Goal: Task Accomplishment & Management: Use online tool/utility

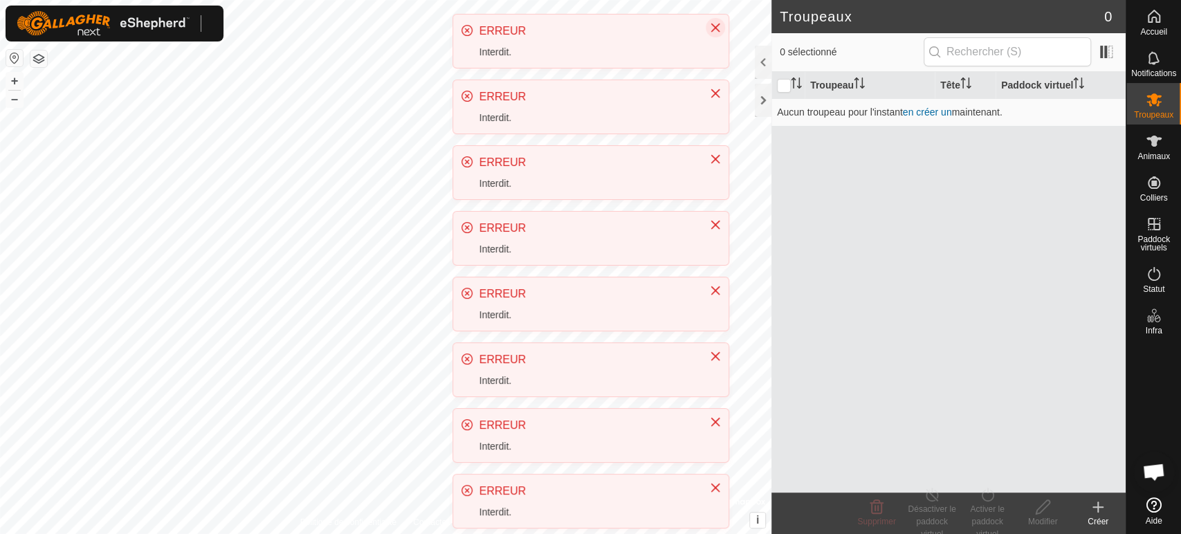
scroll to position [288, 0]
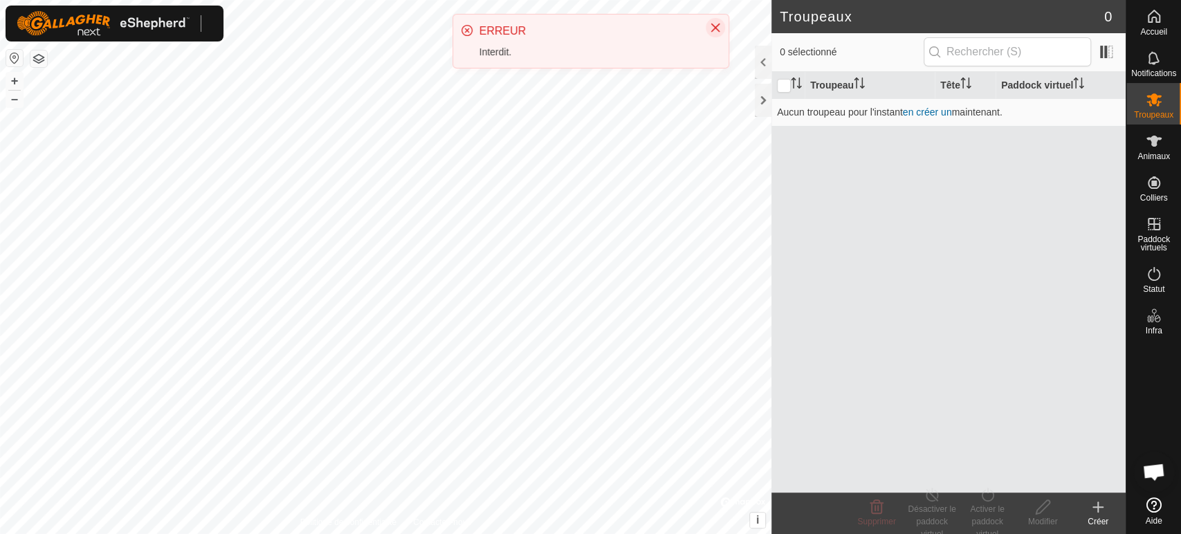
click at [714, 26] on icon "Close" at bounding box center [715, 27] width 11 height 11
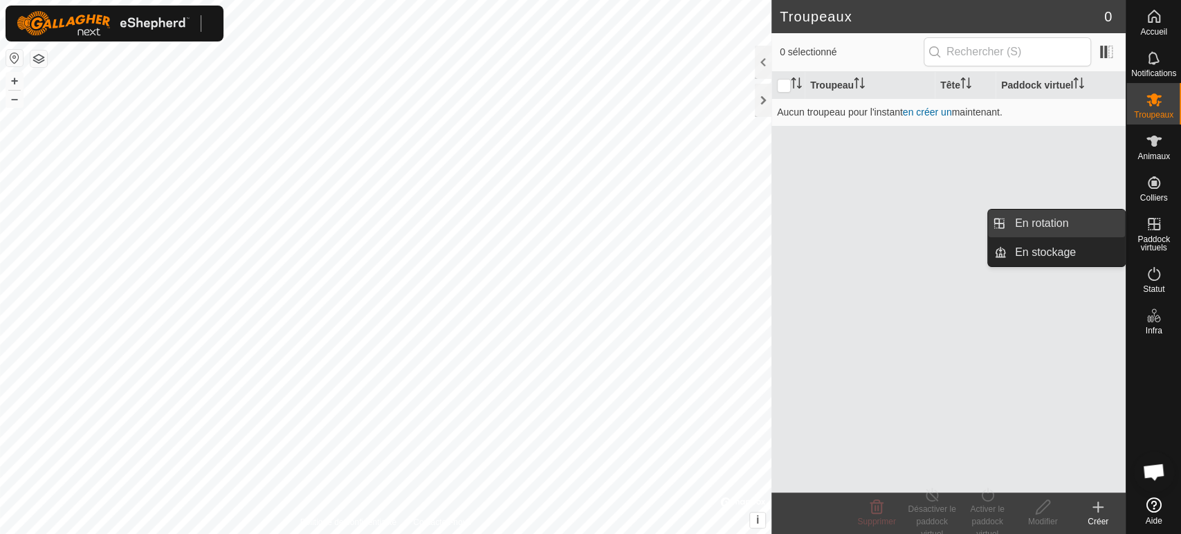
click at [1051, 230] on link "En rotation" at bounding box center [1066, 224] width 118 height 28
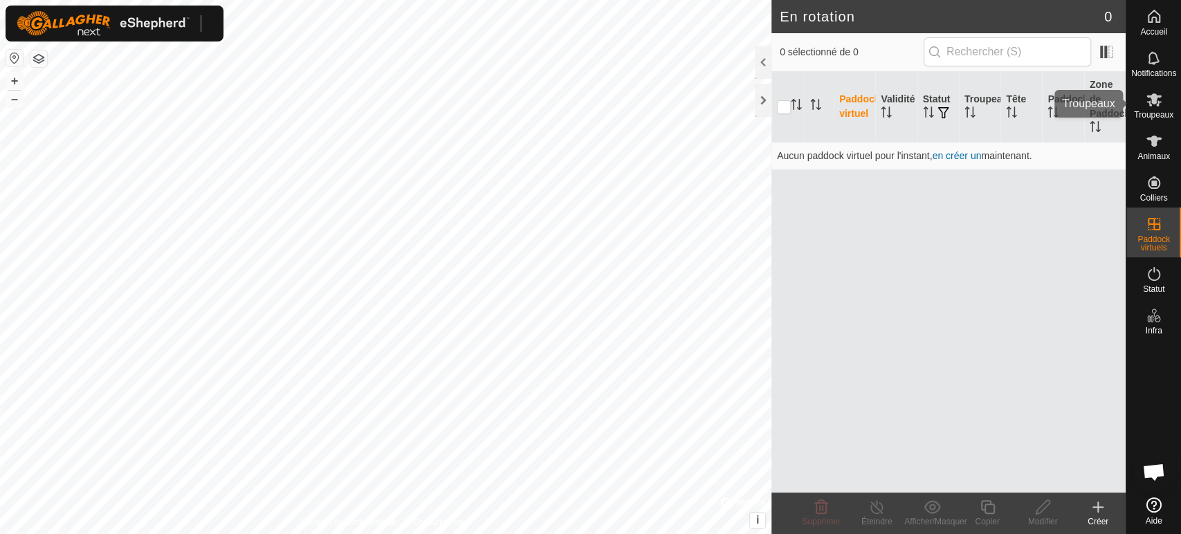
click at [1157, 104] on icon at bounding box center [1153, 99] width 15 height 13
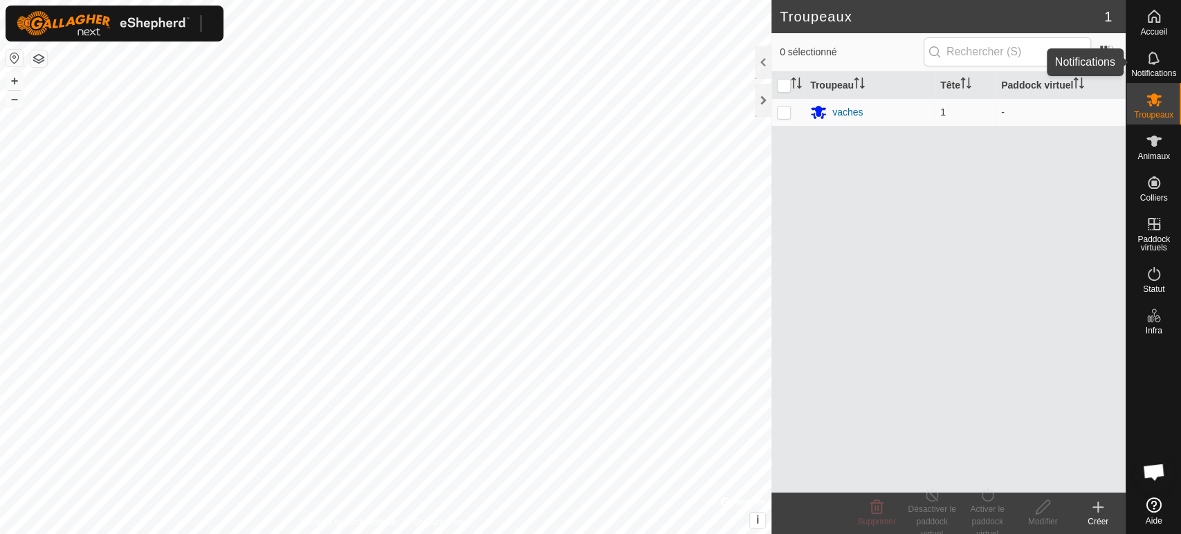
click at [1154, 60] on icon at bounding box center [1154, 58] width 17 height 17
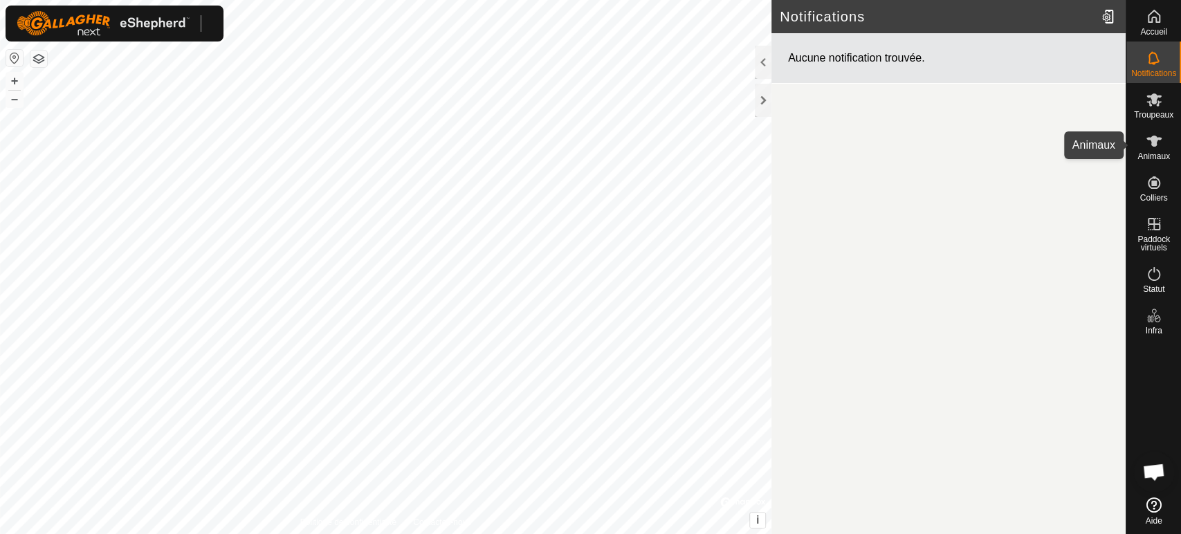
click at [1155, 149] on icon at bounding box center [1154, 141] width 17 height 17
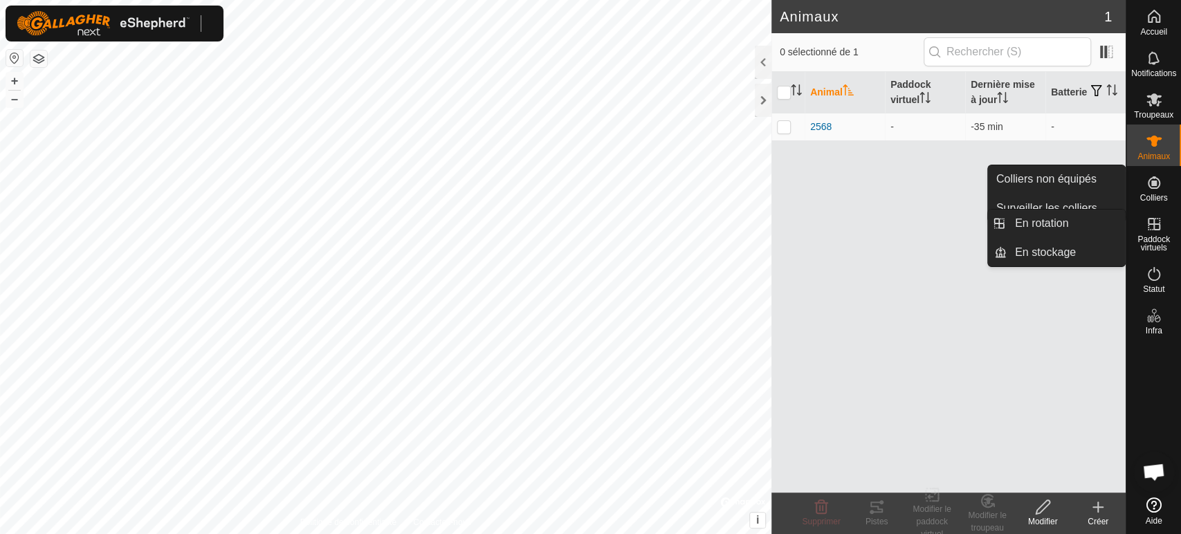
click at [1146, 235] on span "Paddock virtuels" at bounding box center [1154, 243] width 48 height 17
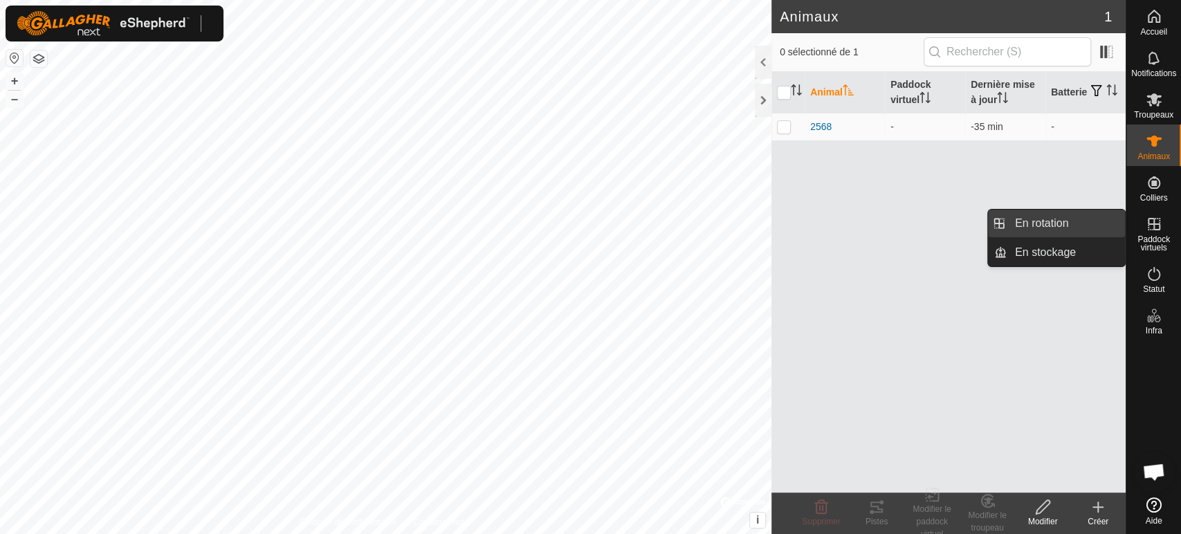
click at [1040, 220] on link "En rotation" at bounding box center [1066, 224] width 118 height 28
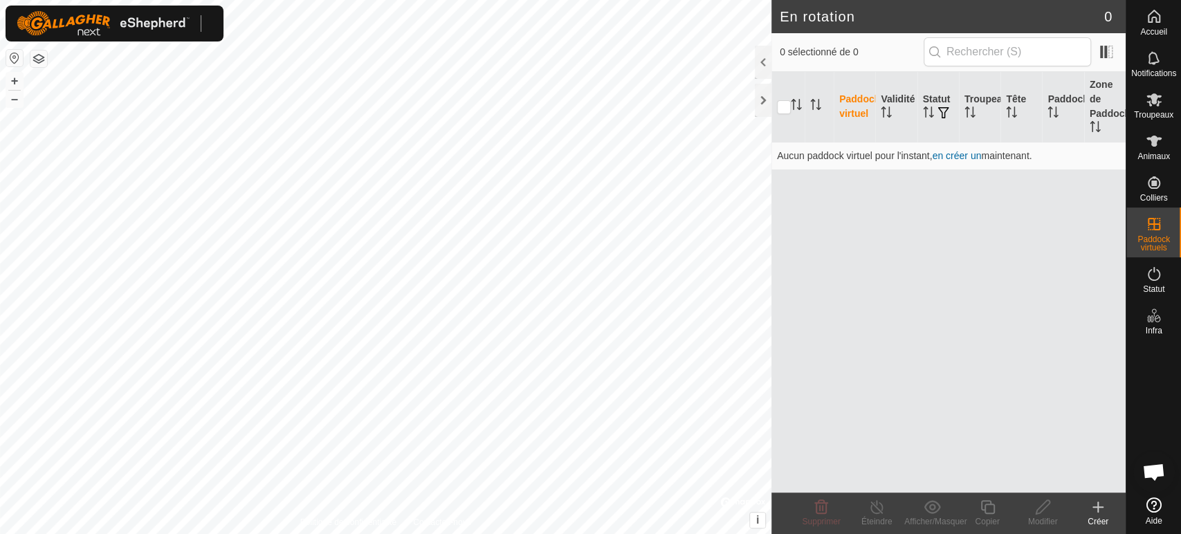
click at [1092, 511] on icon at bounding box center [1098, 507] width 17 height 17
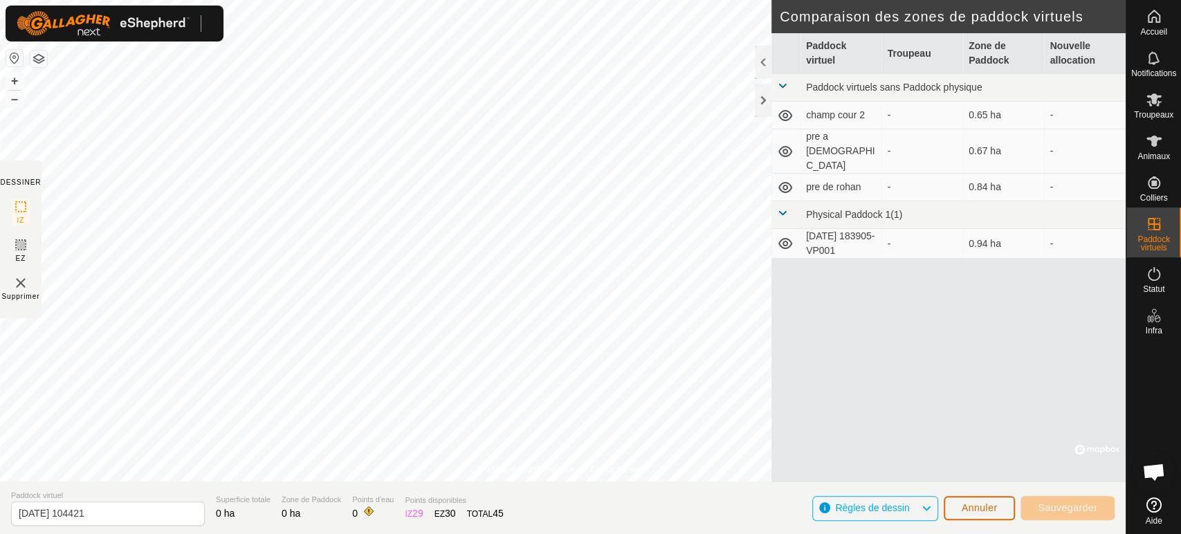
click at [973, 505] on span "Annuler" at bounding box center [980, 507] width 36 height 11
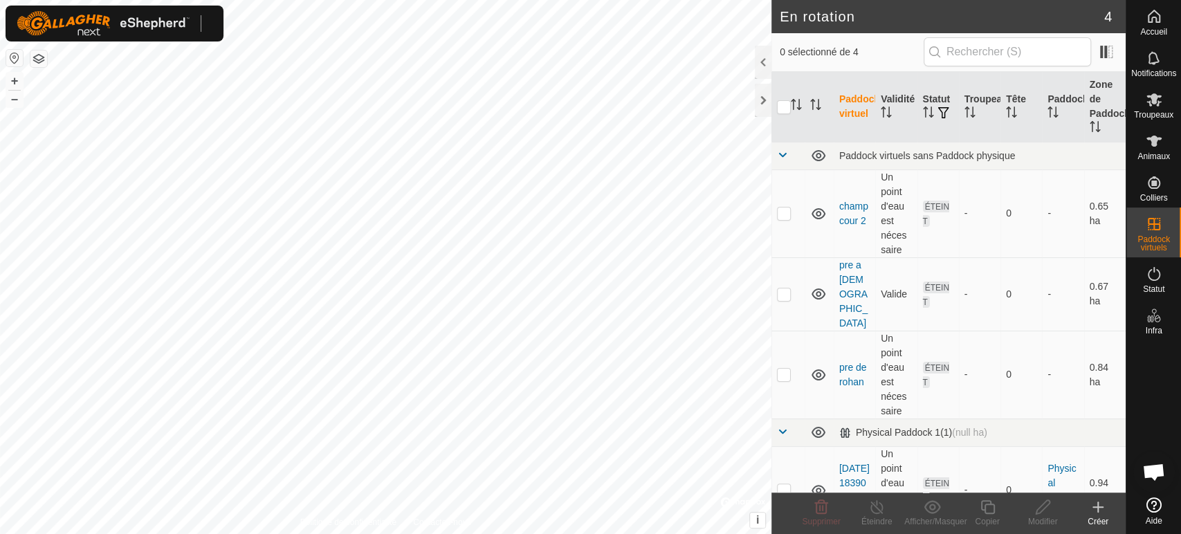
click at [1095, 504] on icon at bounding box center [1098, 507] width 17 height 17
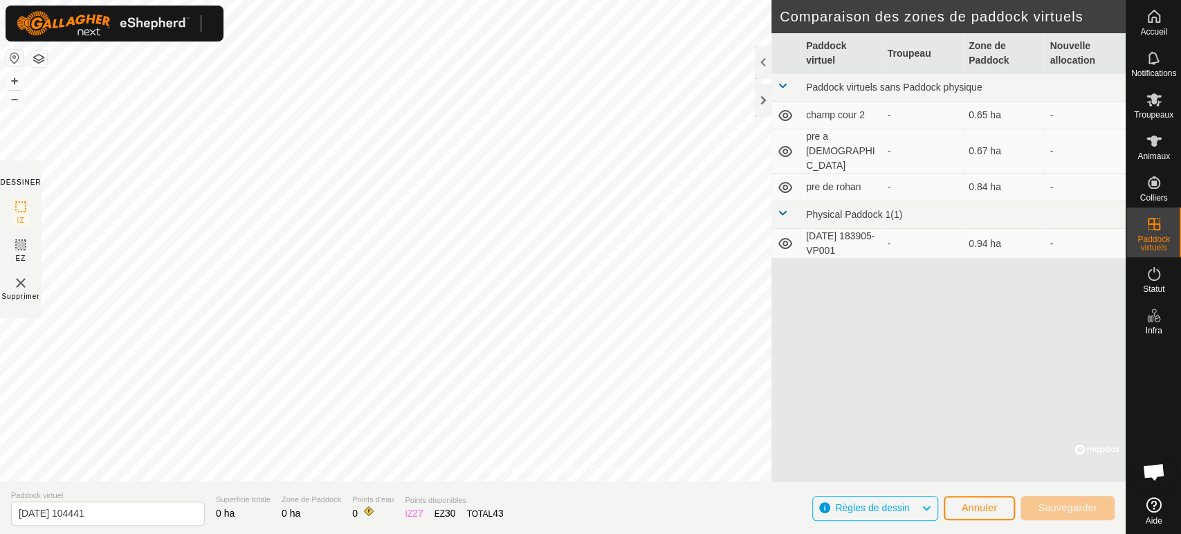
click at [771, 253] on div "Paddock virtuel Troupeau Zone de Paddock Nouvelle allocation Paddock virtuels s…" at bounding box center [948, 257] width 354 height 449
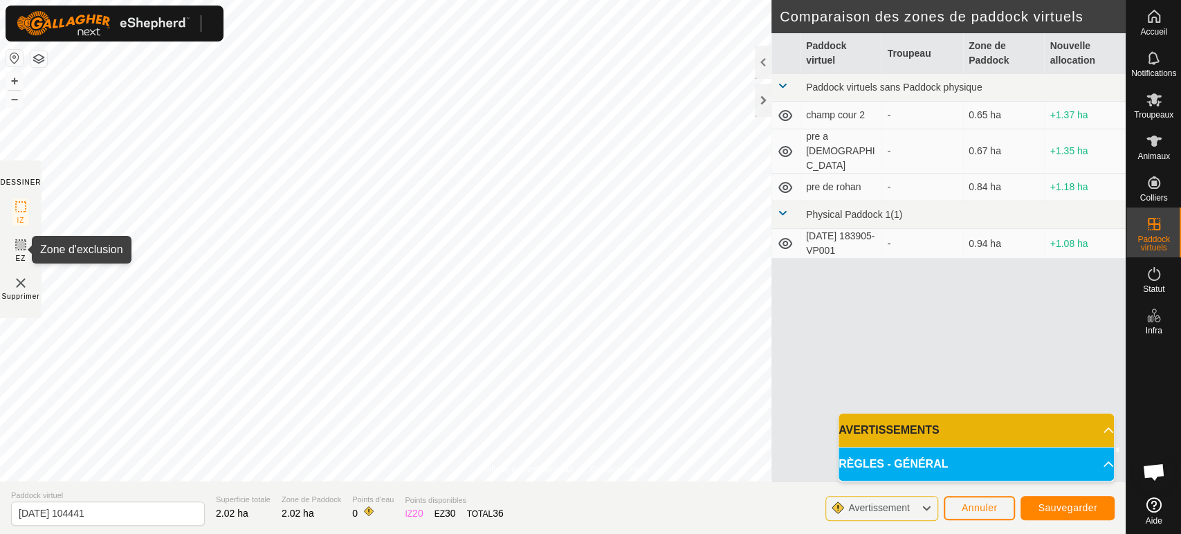
drag, startPoint x: 13, startPoint y: 242, endPoint x: 23, endPoint y: 241, distance: 9.8
click at [14, 241] on icon at bounding box center [20, 245] width 17 height 17
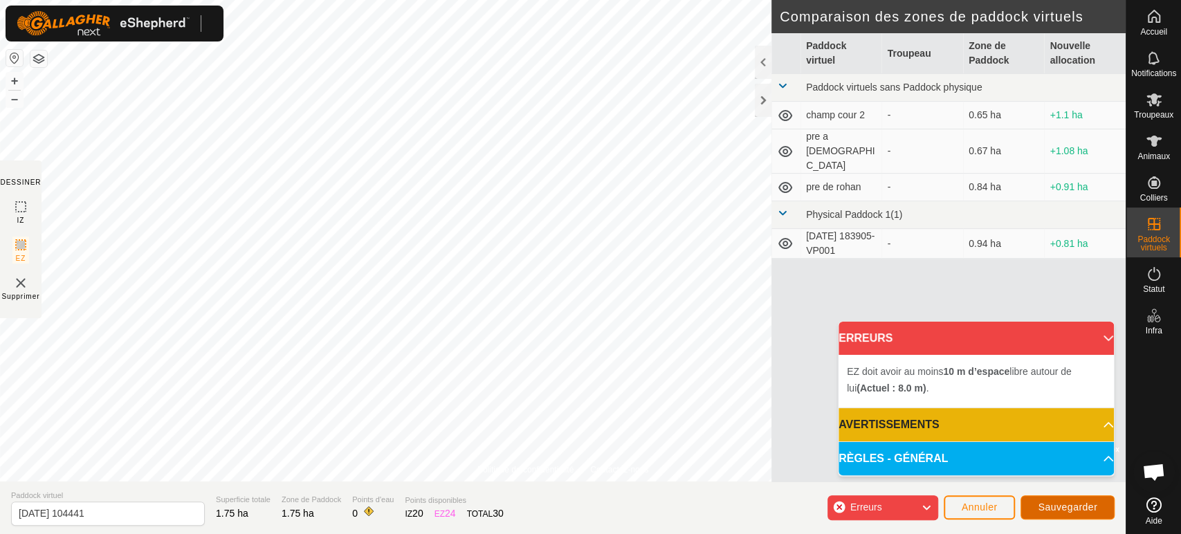
click at [1045, 502] on button "Sauvegarder" at bounding box center [1067, 507] width 94 height 24
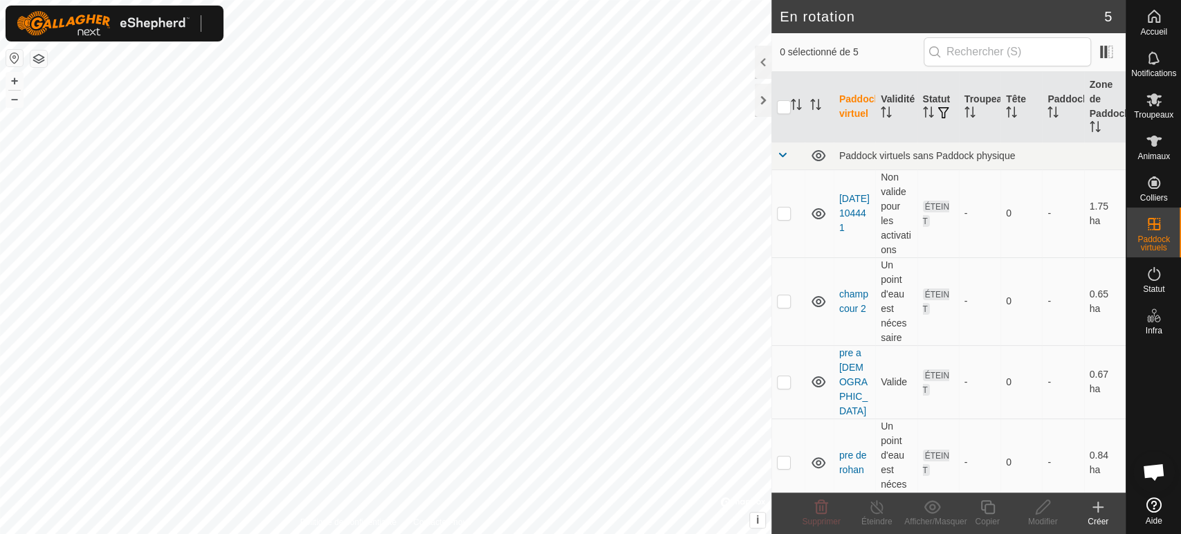
checkbox input "true"
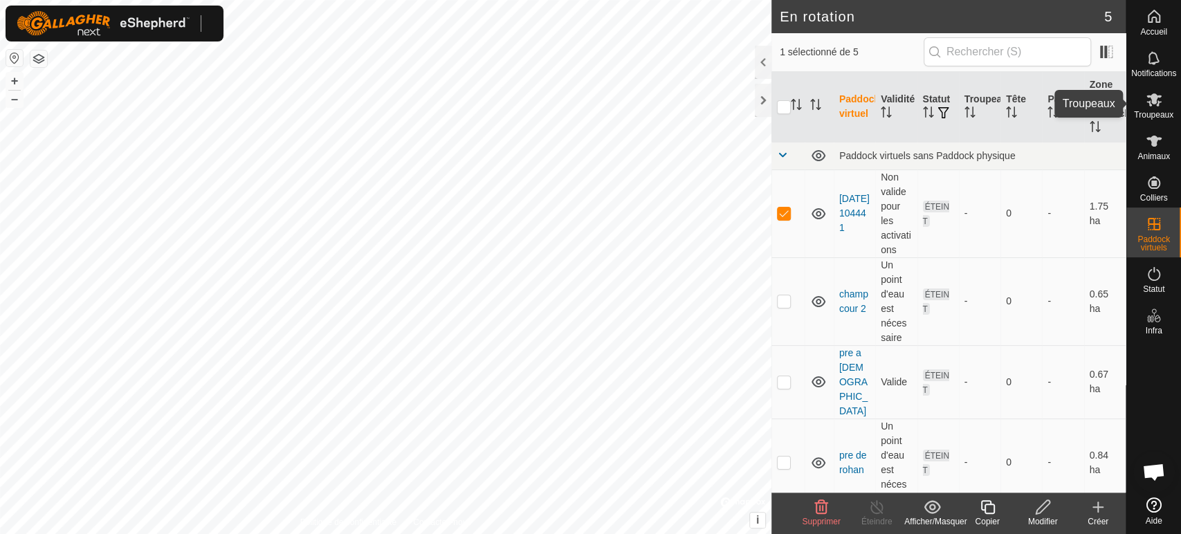
click at [1152, 104] on icon at bounding box center [1153, 99] width 15 height 13
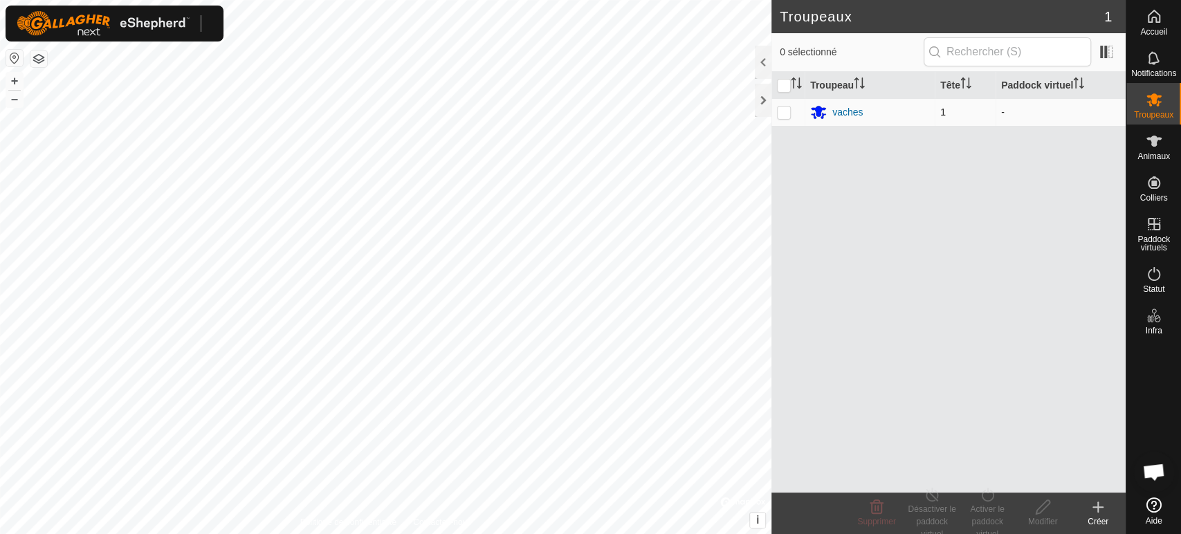
click at [784, 116] on p-checkbox at bounding box center [784, 112] width 14 height 11
checkbox input "true"
click at [992, 511] on div "Activer le paddock virtuel" at bounding box center [986, 521] width 55 height 37
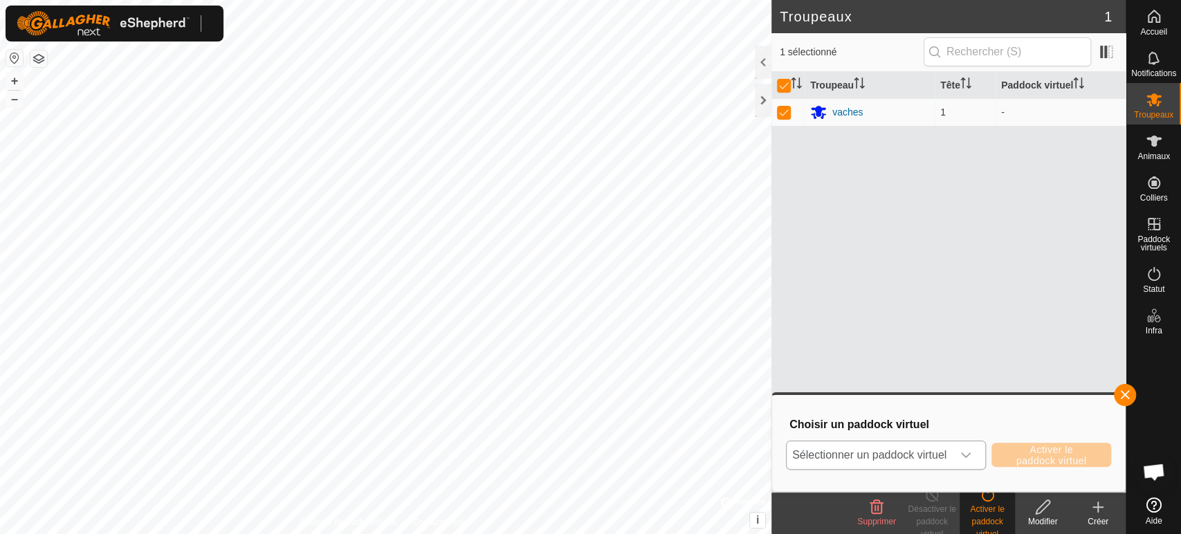
click at [930, 457] on span "Sélectionner un paddock virtuel" at bounding box center [869, 455] width 165 height 28
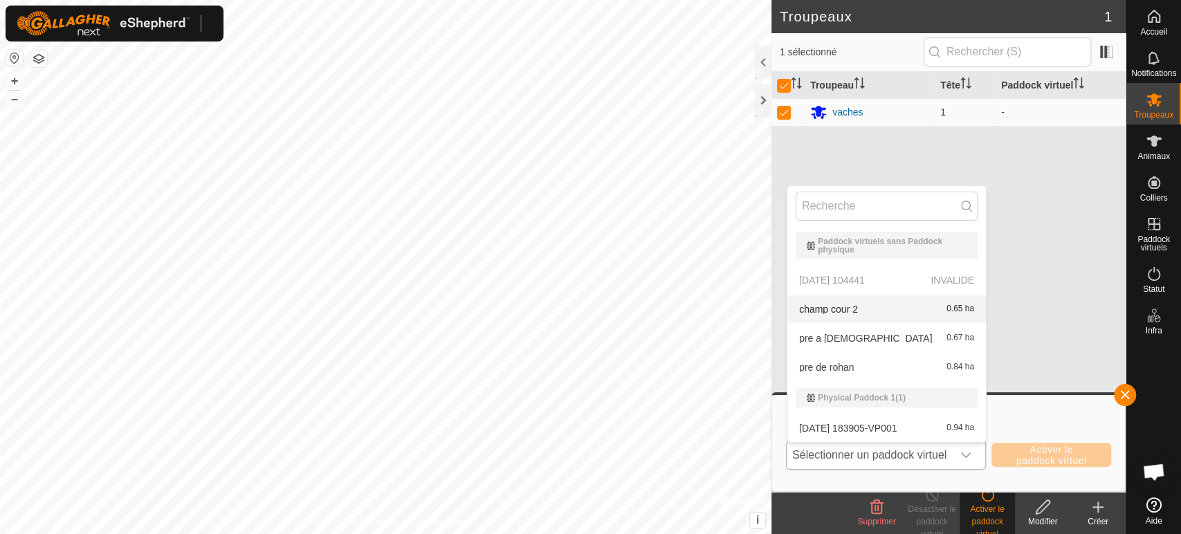
click at [889, 277] on p-selectitem "[DATE] 104441 INVALIDE" at bounding box center [886, 280] width 199 height 28
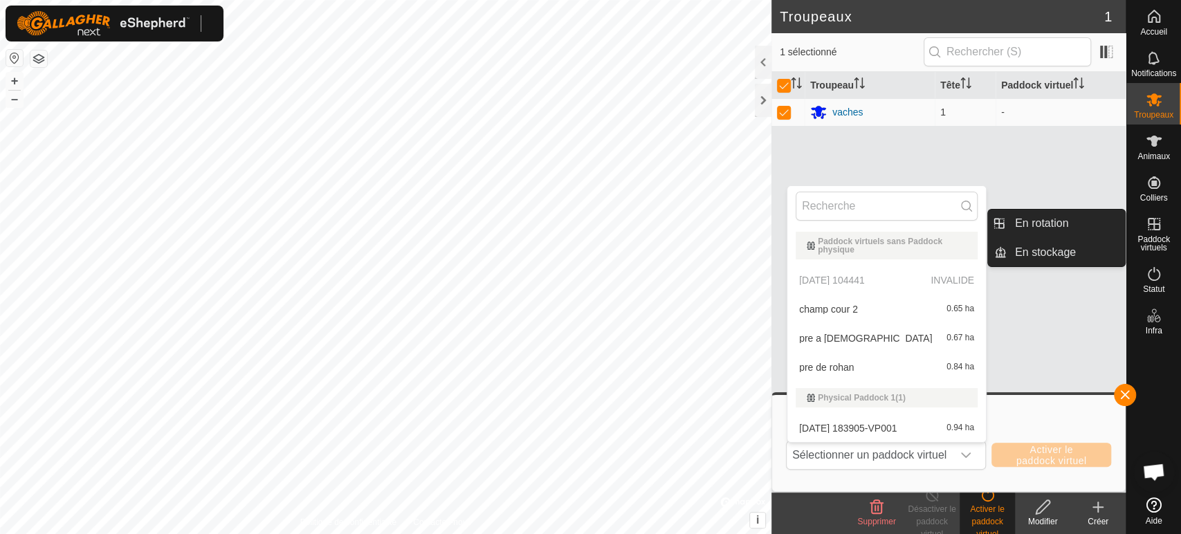
click at [1146, 230] on icon at bounding box center [1154, 224] width 17 height 17
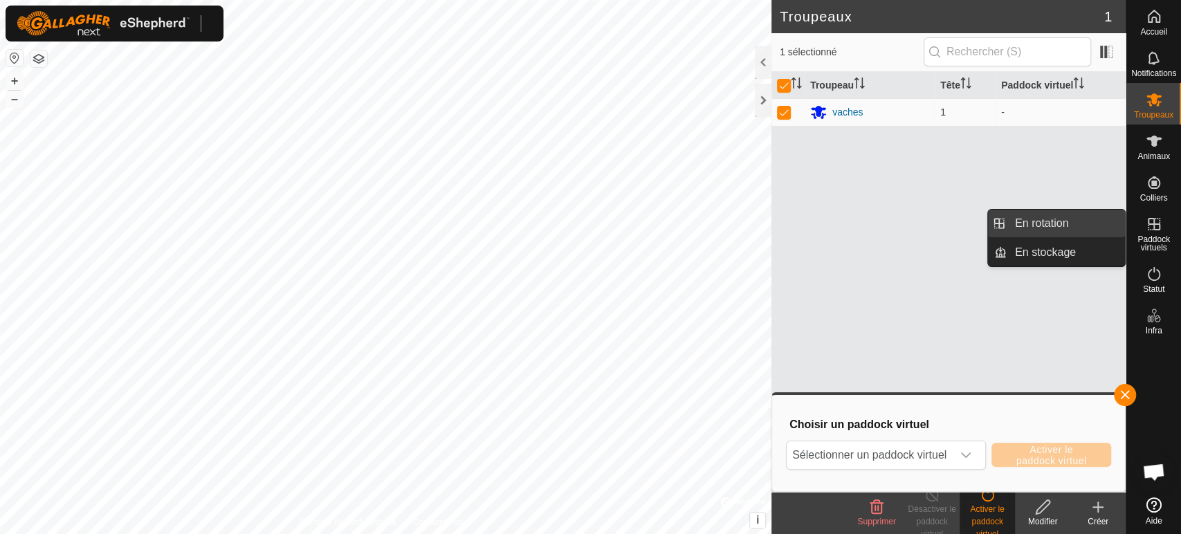
click at [1034, 220] on link "En rotation" at bounding box center [1066, 224] width 118 height 28
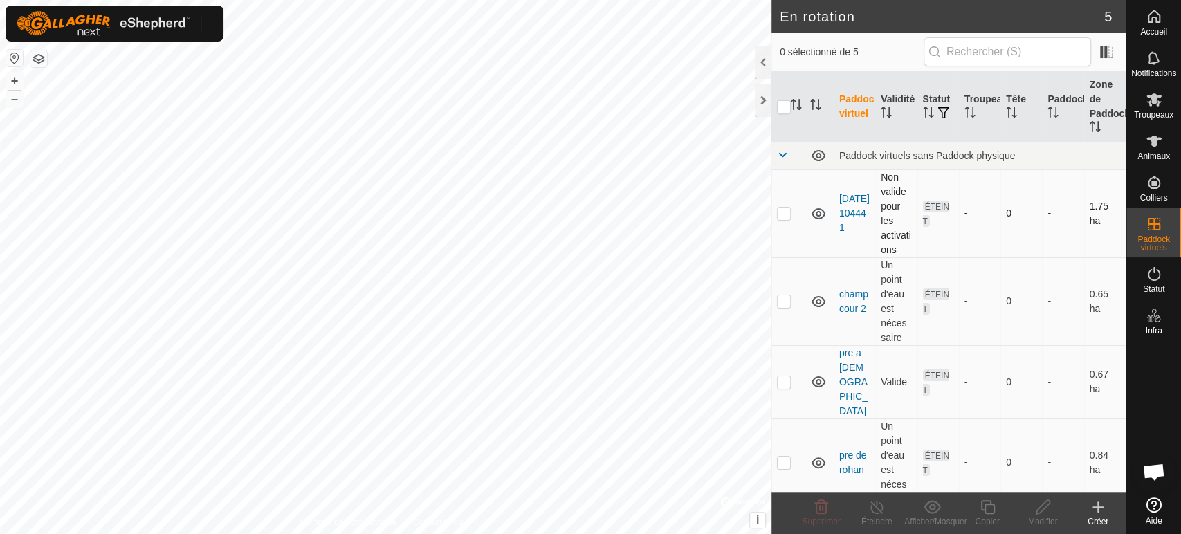
click at [791, 217] on td at bounding box center [787, 213] width 33 height 88
click at [818, 507] on icon at bounding box center [821, 507] width 17 height 17
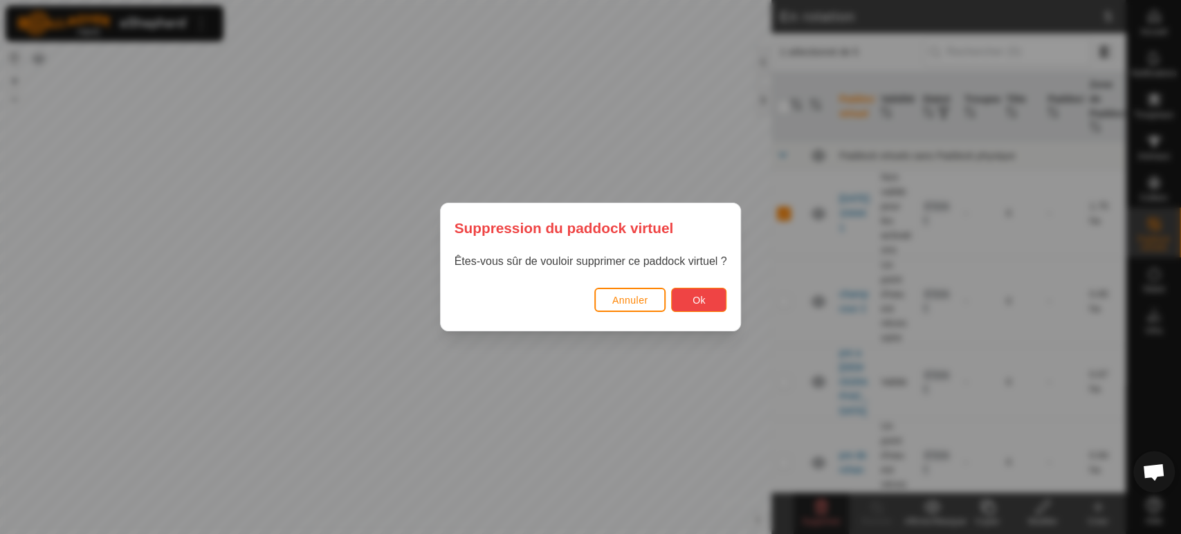
click at [698, 303] on span "Ok" at bounding box center [698, 300] width 13 height 11
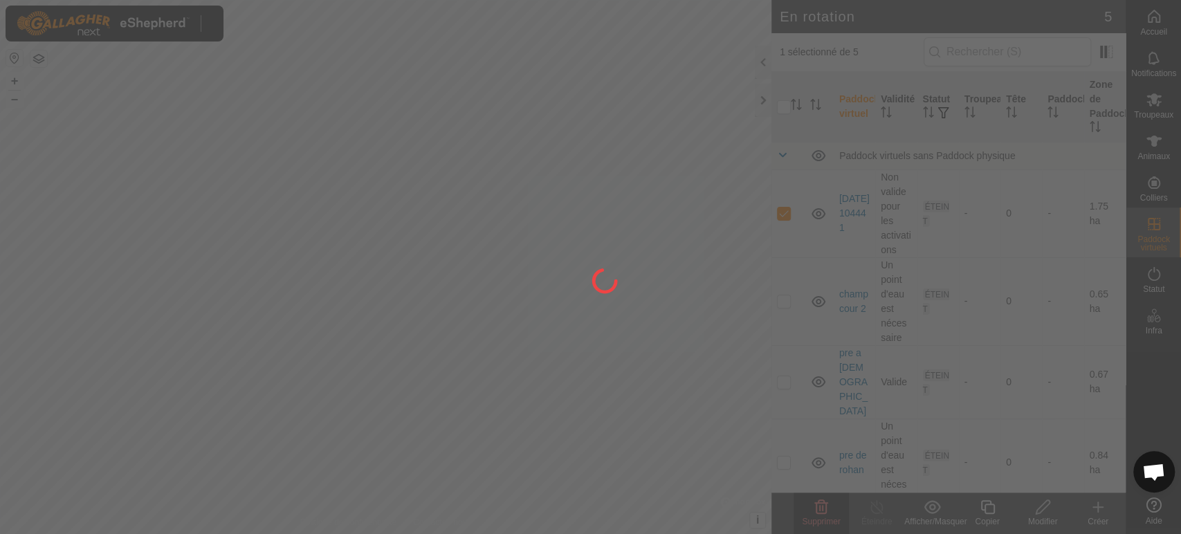
checkbox input "false"
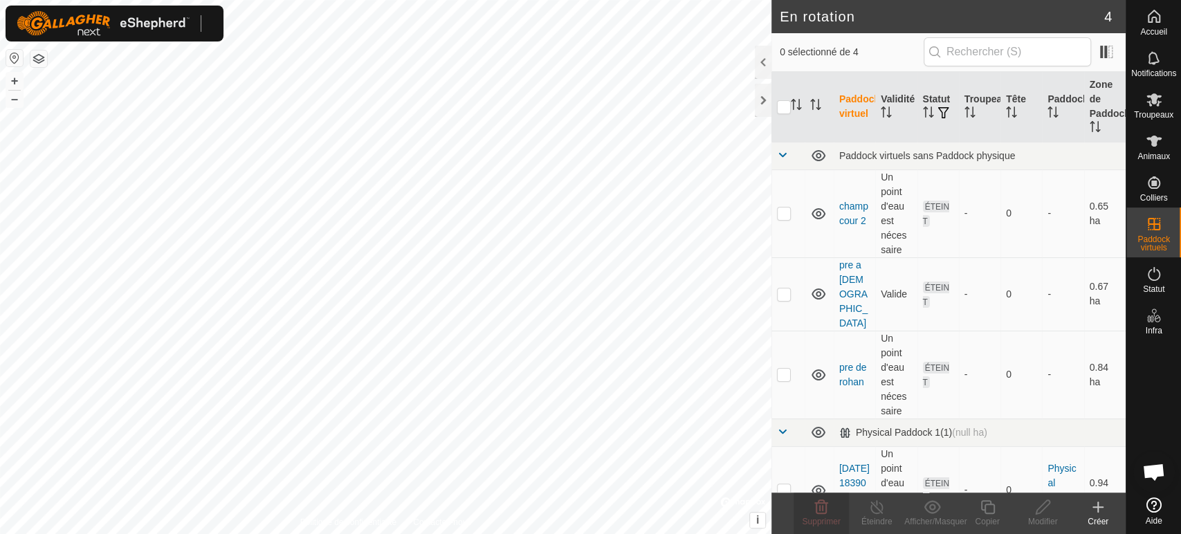
click at [1096, 506] on icon at bounding box center [1098, 507] width 17 height 17
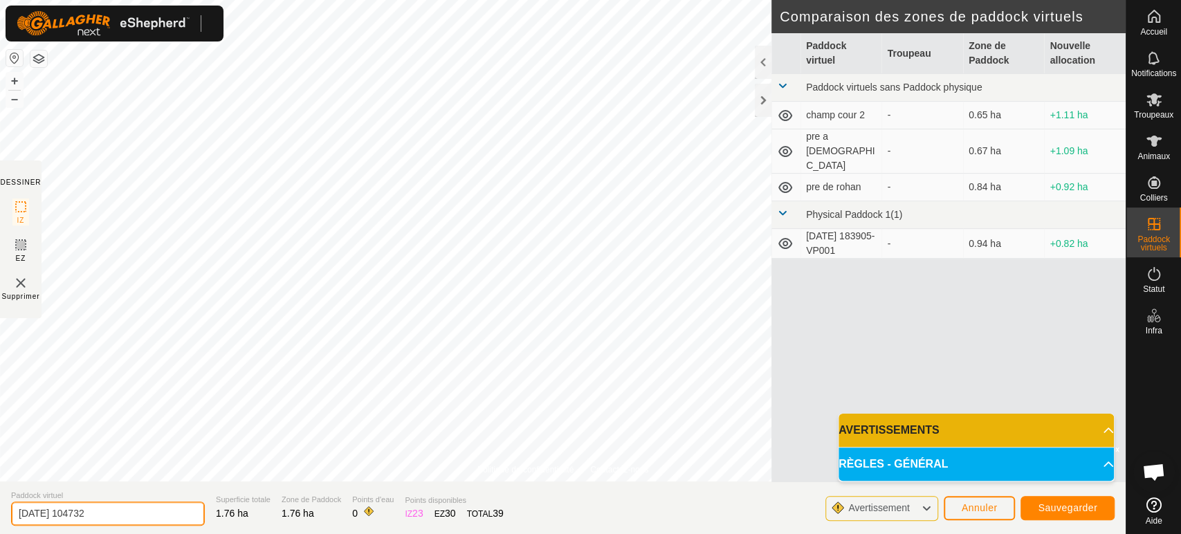
click at [165, 511] on input "[DATE] 104732" at bounding box center [108, 514] width 194 height 24
type input "2"
type input "baigorry"
click at [1070, 500] on button "Sauvegarder" at bounding box center [1067, 508] width 94 height 24
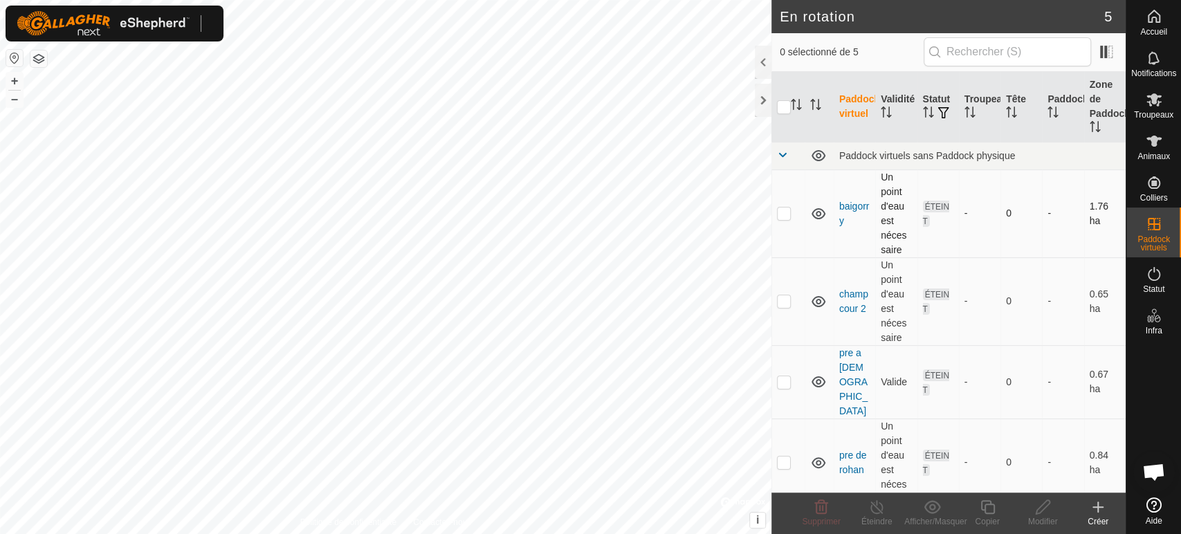
click at [779, 219] on td at bounding box center [787, 213] width 33 height 88
checkbox input "true"
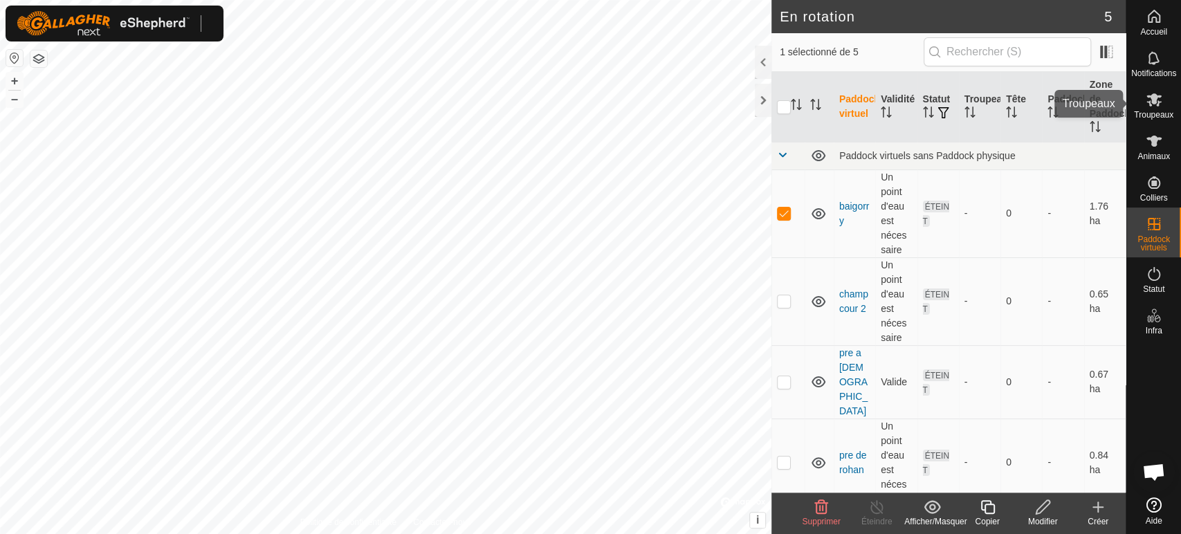
click at [1159, 104] on icon at bounding box center [1154, 99] width 17 height 17
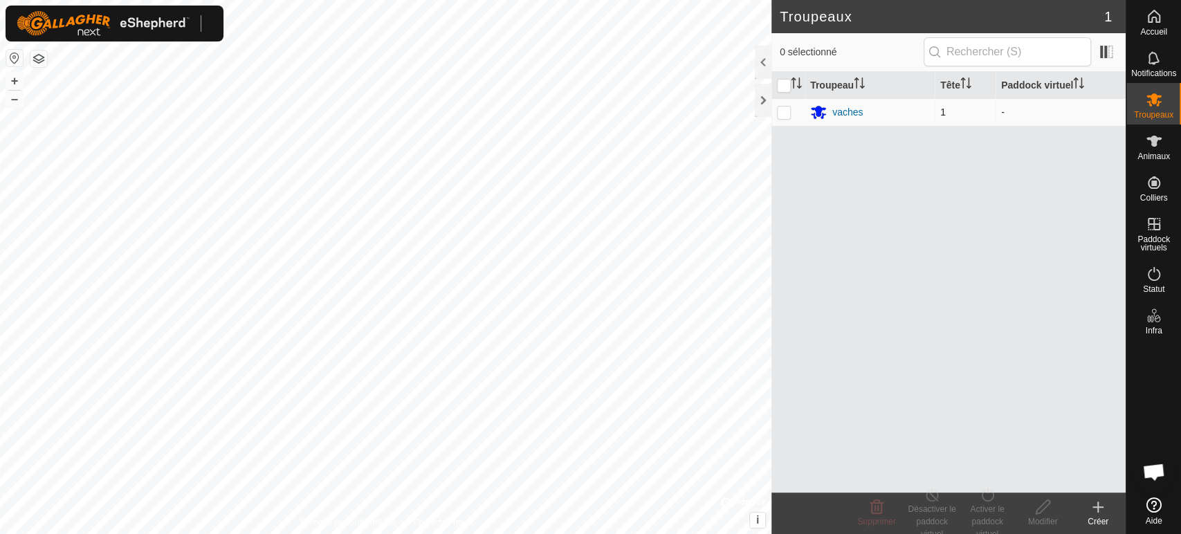
click at [778, 113] on p-checkbox at bounding box center [784, 112] width 14 height 11
checkbox input "true"
click at [986, 503] on div "Activer le paddock virtuel" at bounding box center [986, 521] width 55 height 37
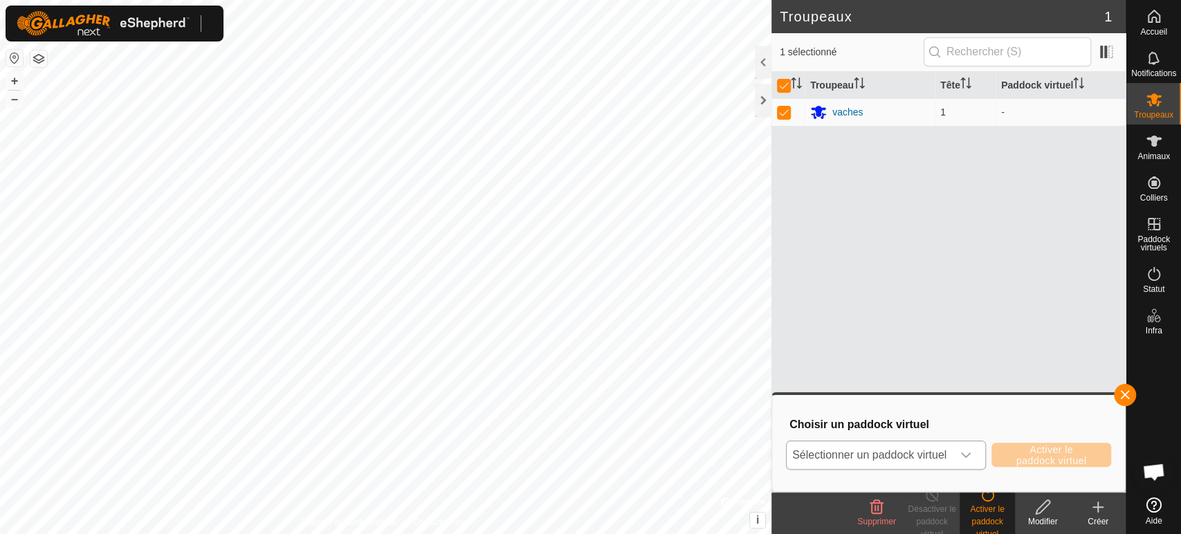
click at [897, 457] on span "Sélectionner un paddock virtuel" at bounding box center [869, 455] width 165 height 28
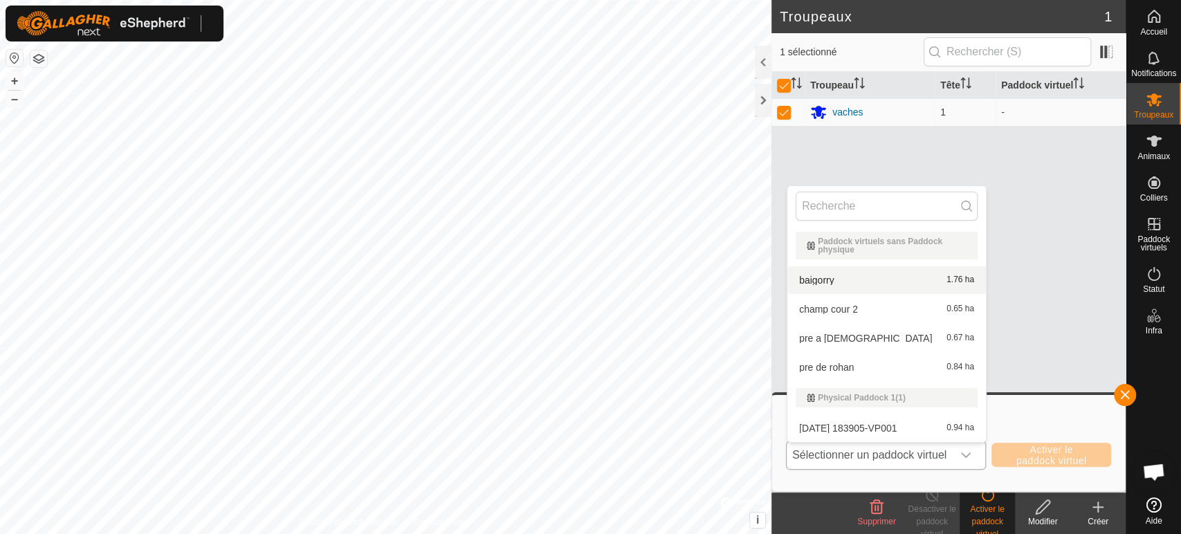
click at [816, 277] on li "baigorry 1.76 ha" at bounding box center [886, 280] width 199 height 28
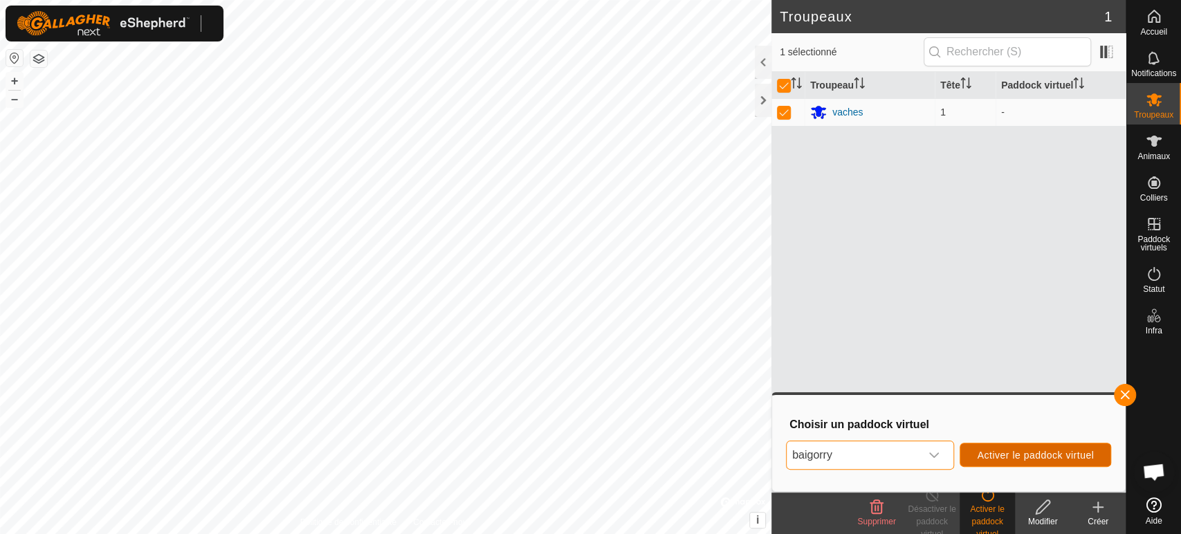
click at [1011, 460] on button "Activer le paddock virtuel" at bounding box center [1034, 455] width 151 height 24
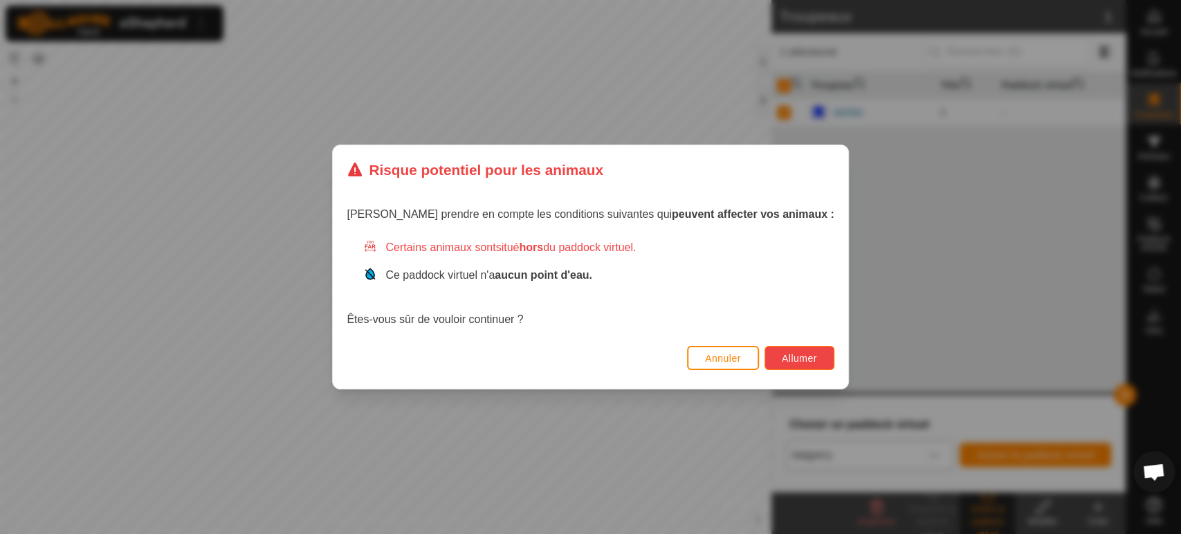
click at [782, 356] on span "Allumer" at bounding box center [799, 358] width 35 height 11
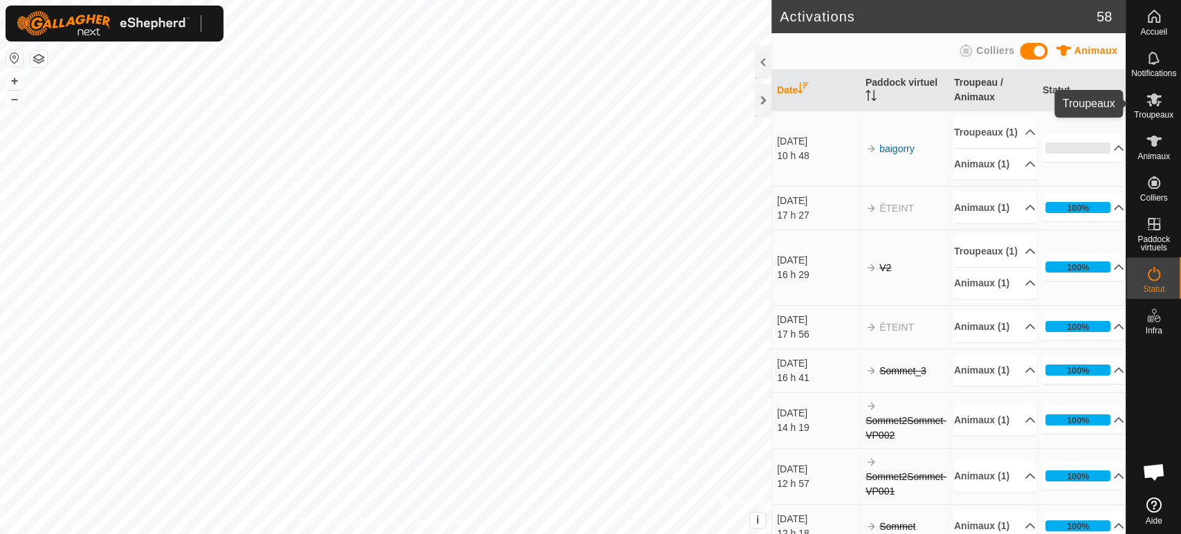
click at [1157, 100] on icon at bounding box center [1153, 99] width 15 height 13
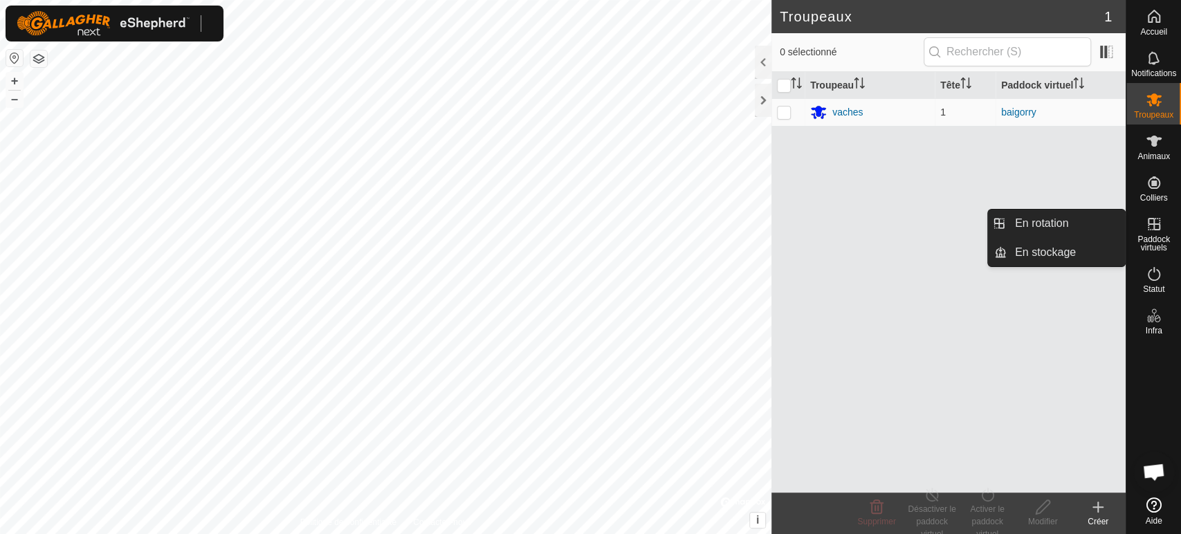
click at [1155, 236] on span "Paddock virtuels" at bounding box center [1154, 243] width 48 height 17
click at [1059, 223] on link "En rotation" at bounding box center [1066, 224] width 118 height 28
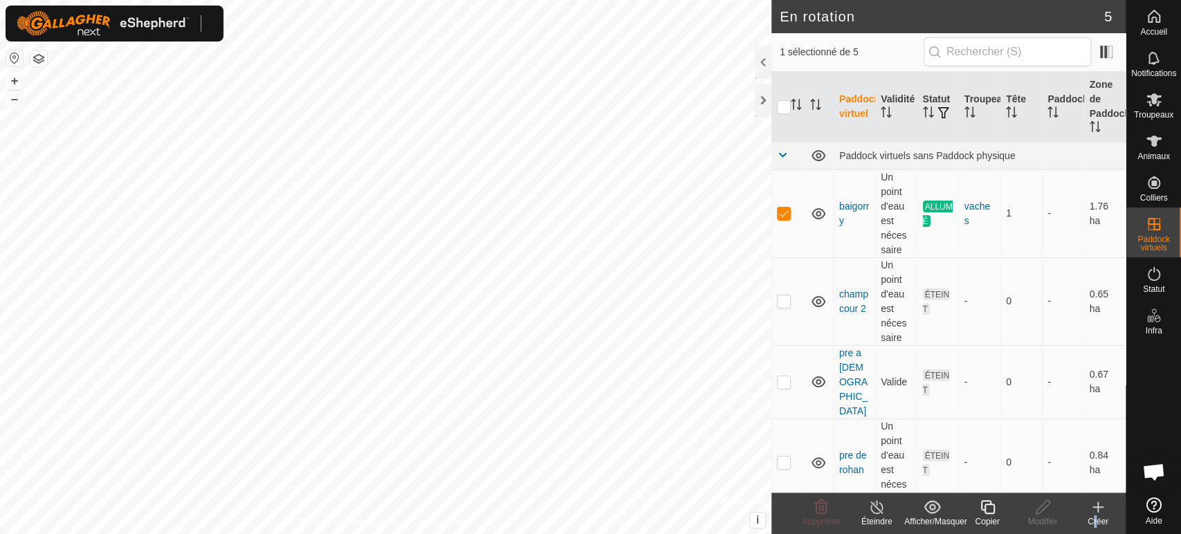
click at [1092, 515] on div "Créer" at bounding box center [1097, 514] width 55 height 42
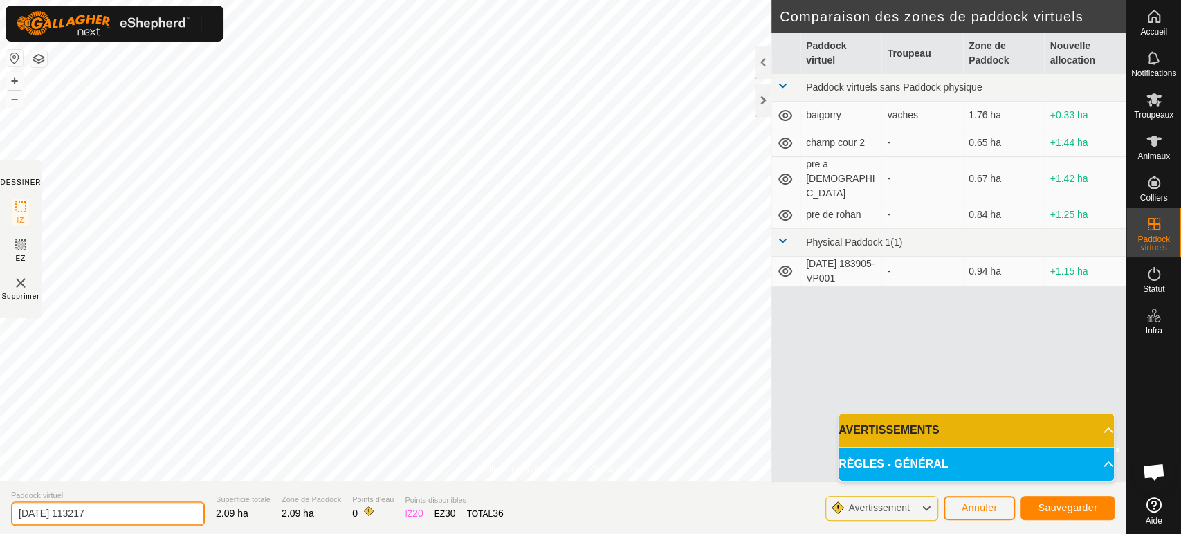
click at [160, 509] on input "[DATE] 113217" at bounding box center [108, 514] width 194 height 24
type input "2"
type input "baigory2"
click at [1067, 517] on button "Sauvegarder" at bounding box center [1067, 508] width 94 height 24
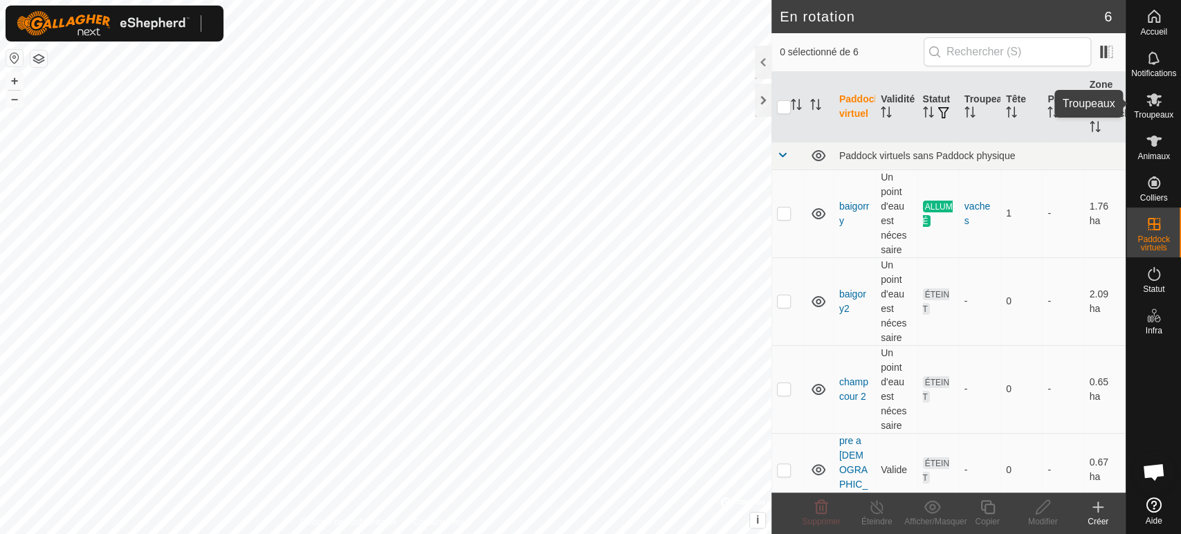
click at [1154, 98] on icon at bounding box center [1153, 99] width 15 height 13
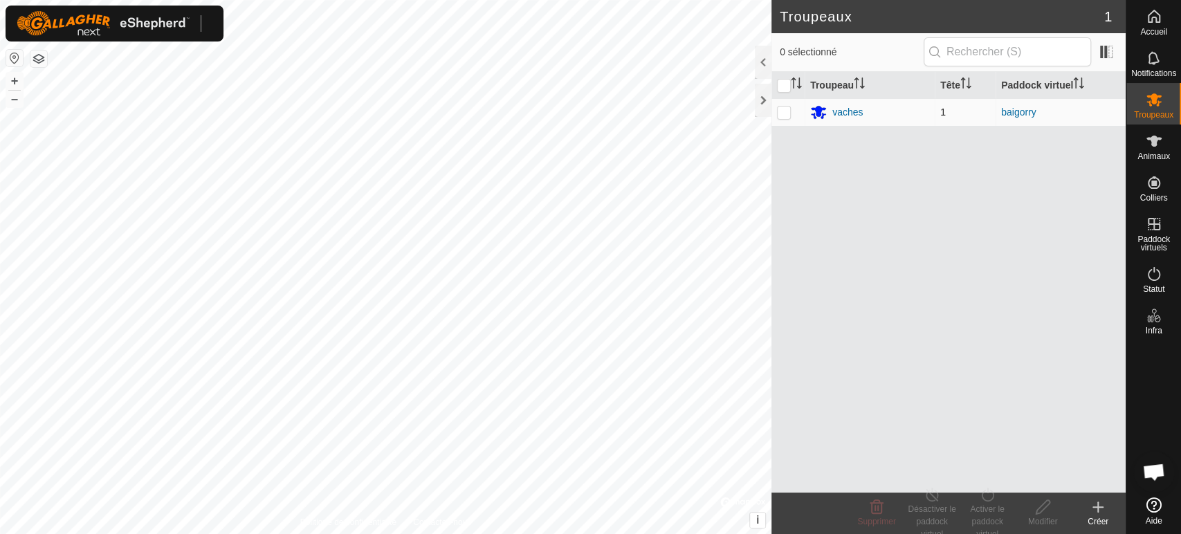
click at [784, 114] on p-checkbox at bounding box center [784, 112] width 14 height 11
checkbox input "true"
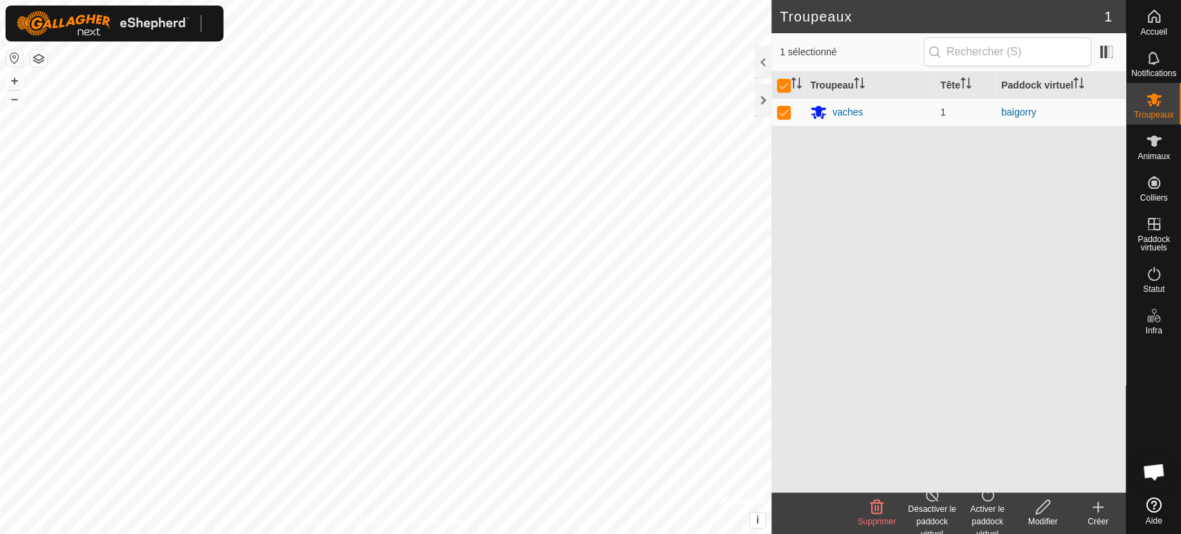
click at [980, 509] on div "Activer le paddock virtuel" at bounding box center [986, 521] width 55 height 37
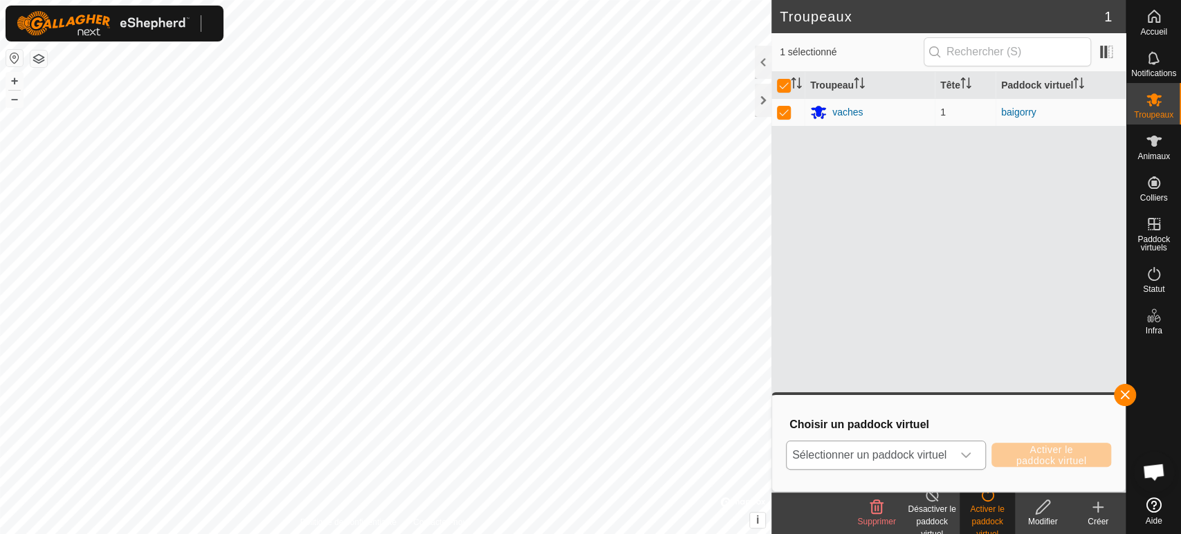
click at [948, 453] on span "Sélectionner un paddock virtuel" at bounding box center [869, 455] width 165 height 28
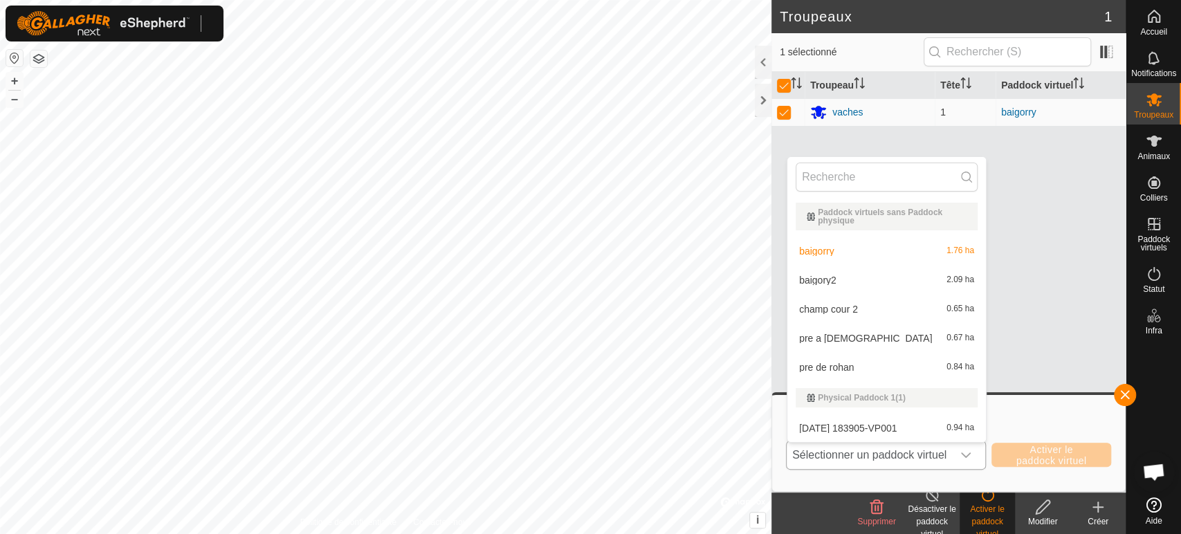
click at [845, 281] on li "baigory2 2.09 ha" at bounding box center [886, 280] width 199 height 28
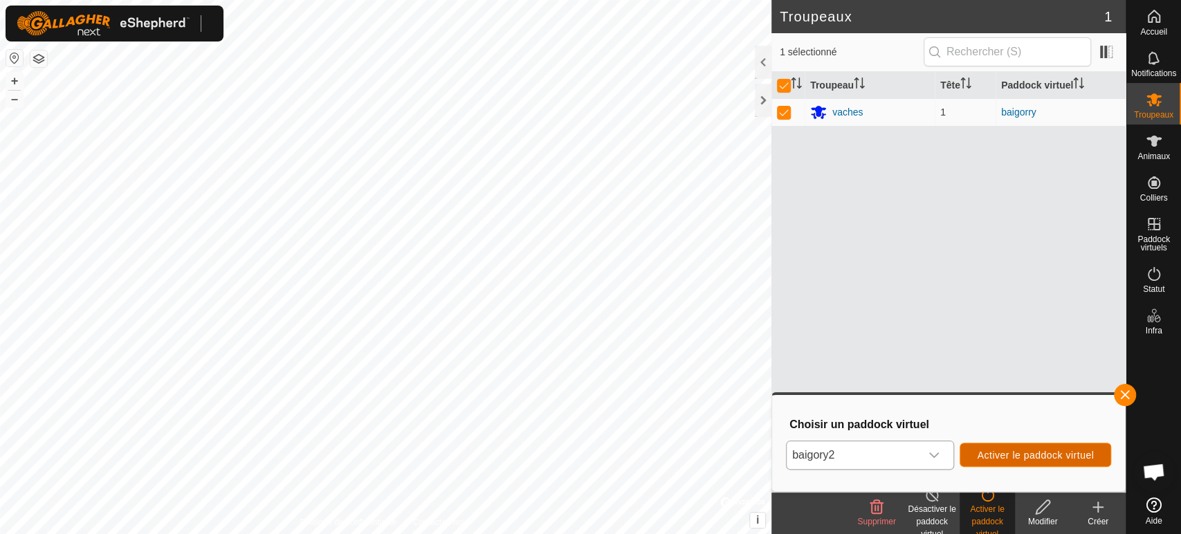
click at [1010, 454] on span "Activer le paddock virtuel" at bounding box center [1035, 455] width 117 height 11
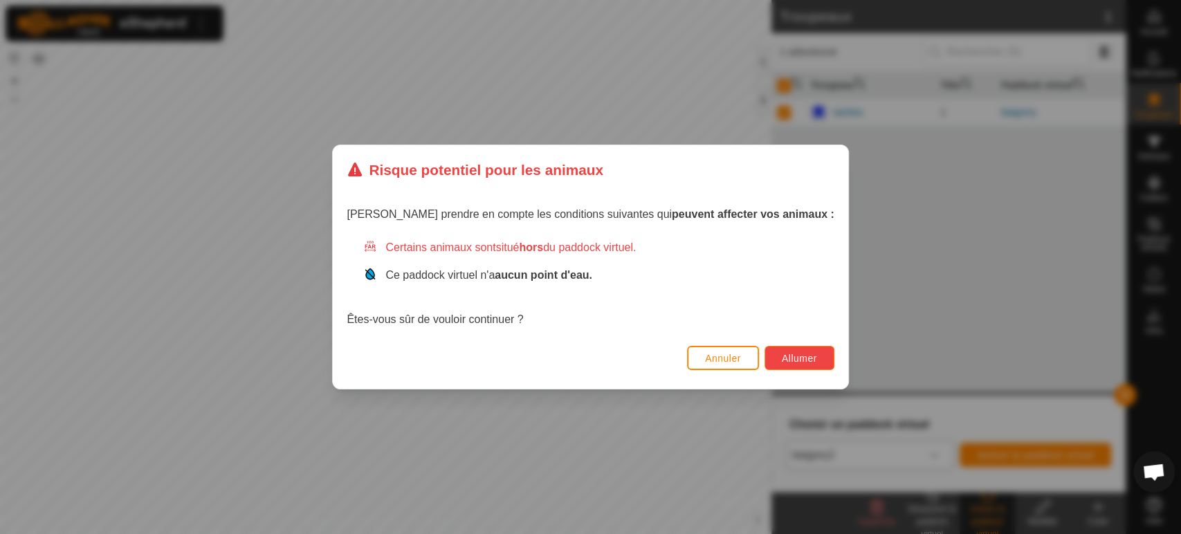
click at [782, 353] on span "Allumer" at bounding box center [799, 358] width 35 height 11
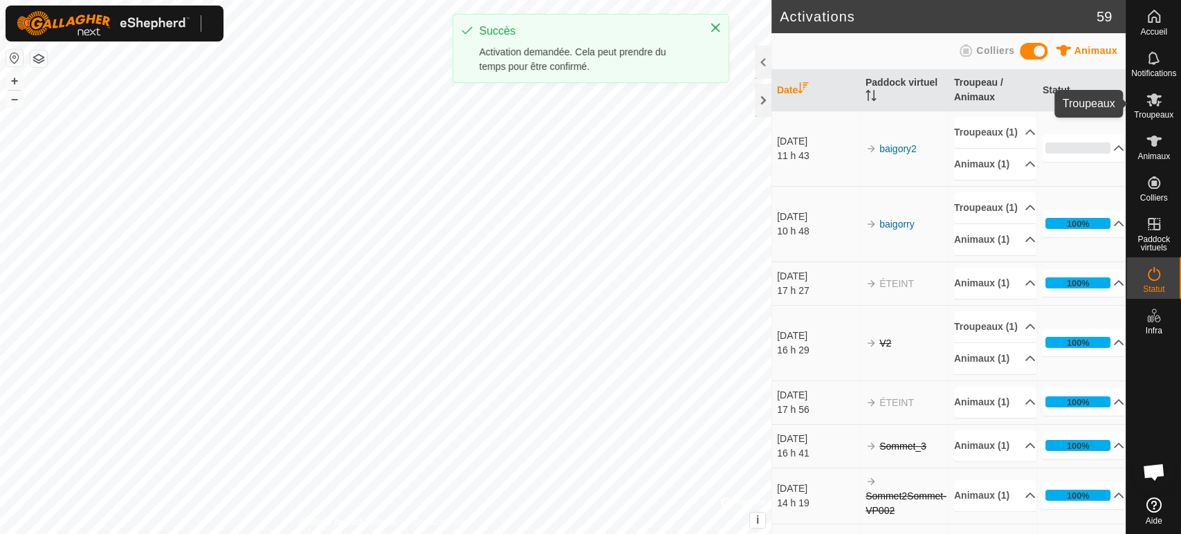
click at [1157, 104] on icon at bounding box center [1154, 99] width 17 height 17
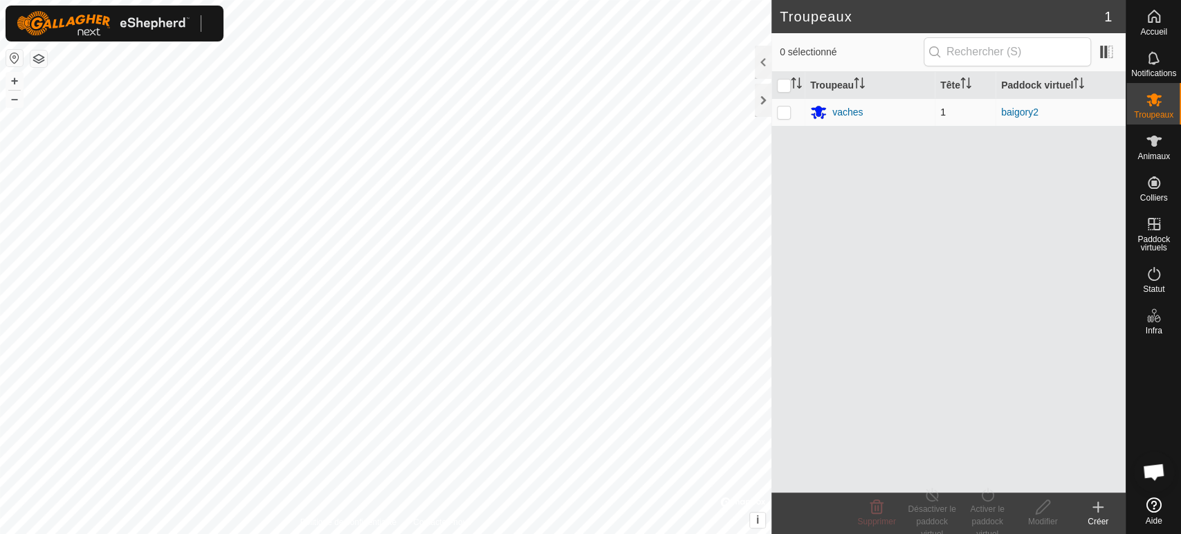
click at [787, 103] on td at bounding box center [787, 112] width 33 height 28
checkbox input "true"
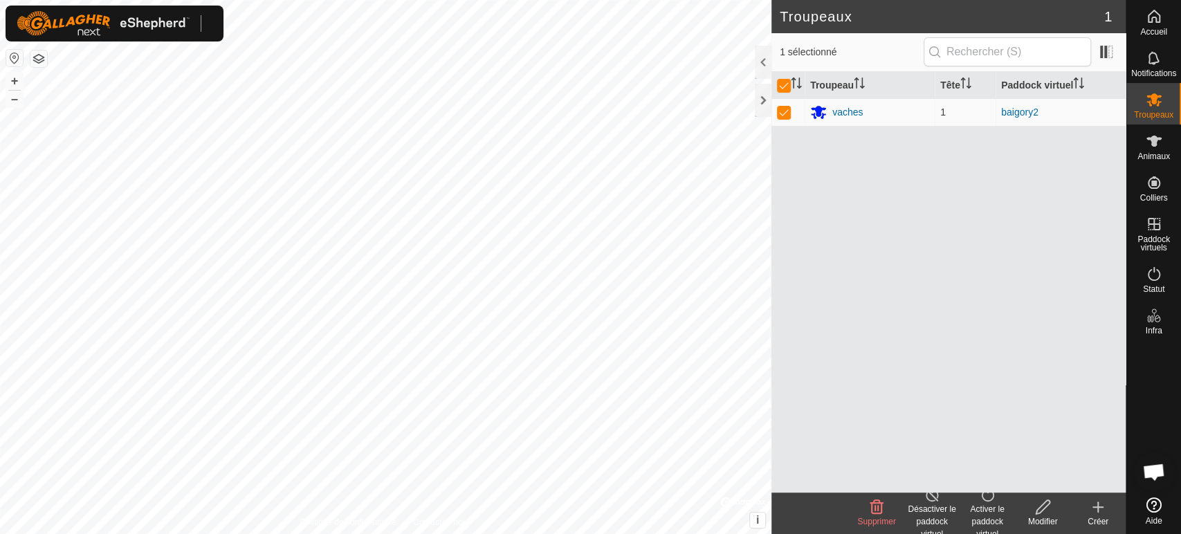
click at [985, 508] on div "Activer le paddock virtuel" at bounding box center [986, 521] width 55 height 37
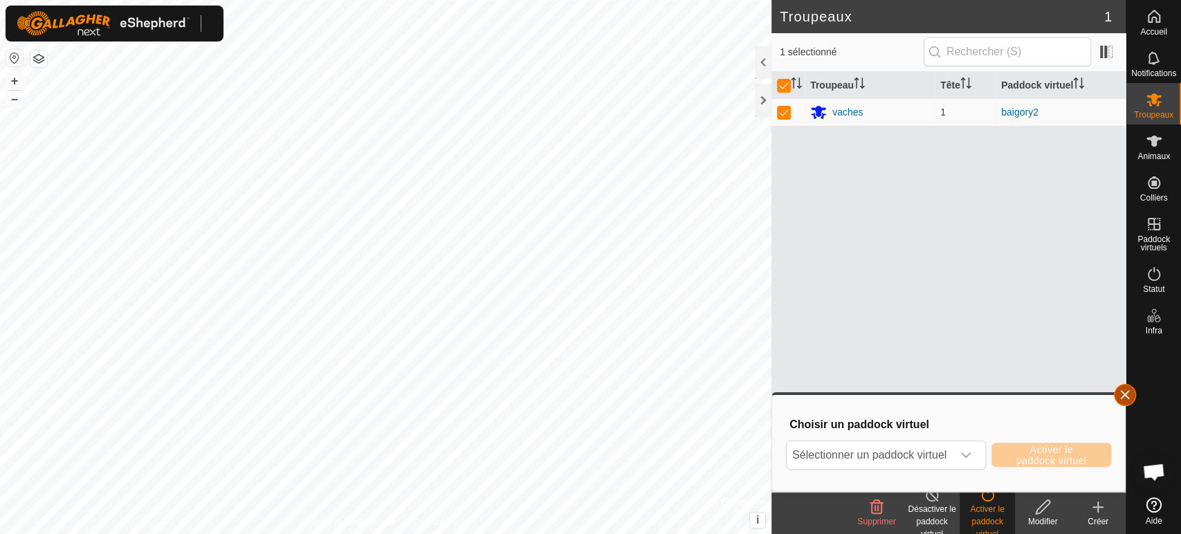
click at [1125, 393] on button "button" at bounding box center [1125, 395] width 22 height 22
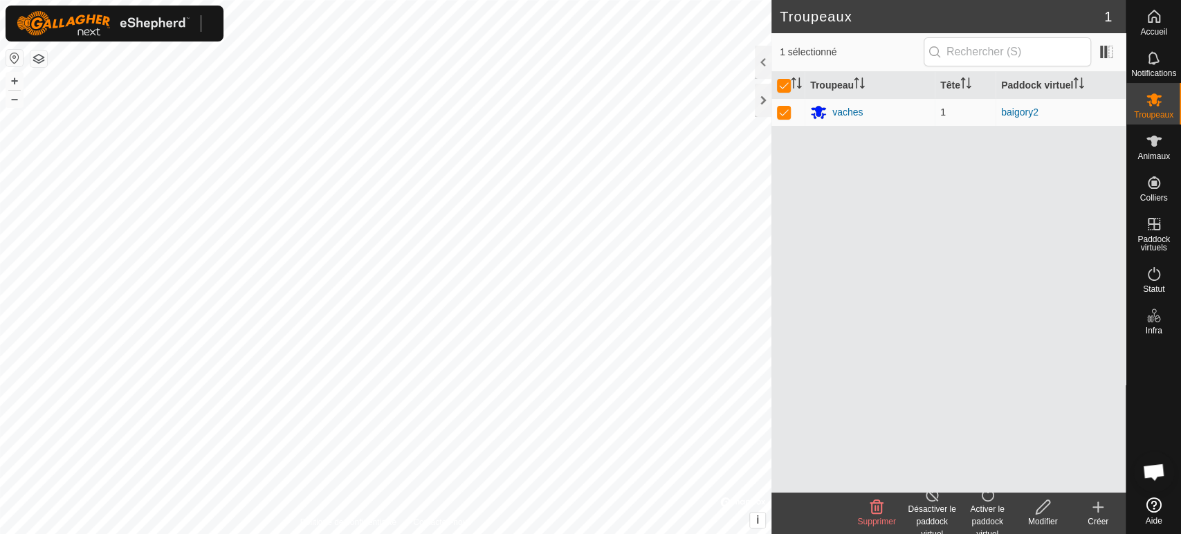
click at [937, 507] on div "Désactiver le paddock virtuel" at bounding box center [931, 521] width 55 height 37
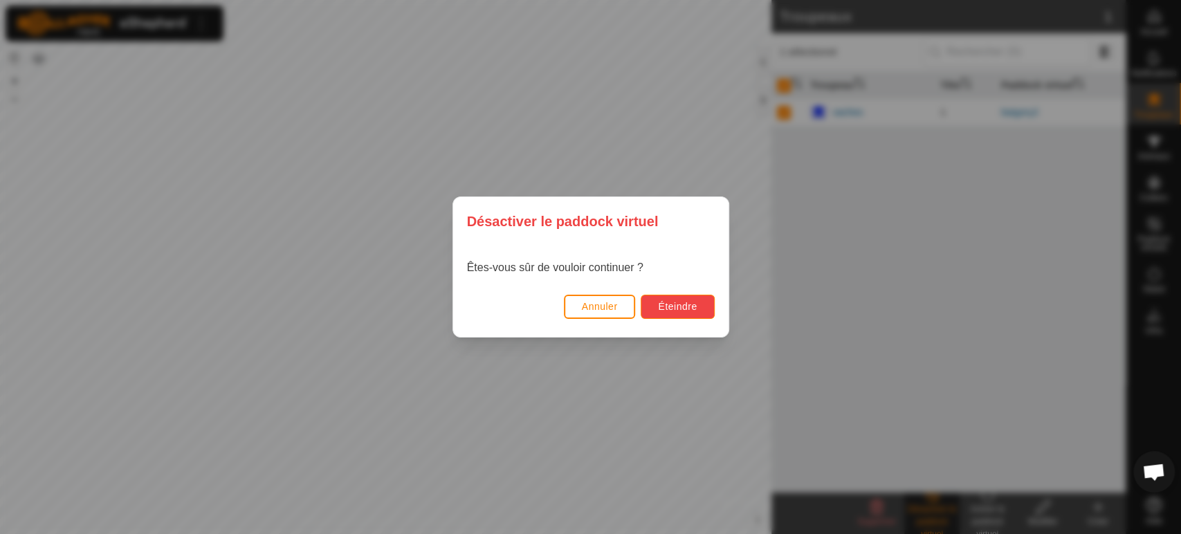
click at [688, 304] on span "Éteindre" at bounding box center [677, 306] width 39 height 11
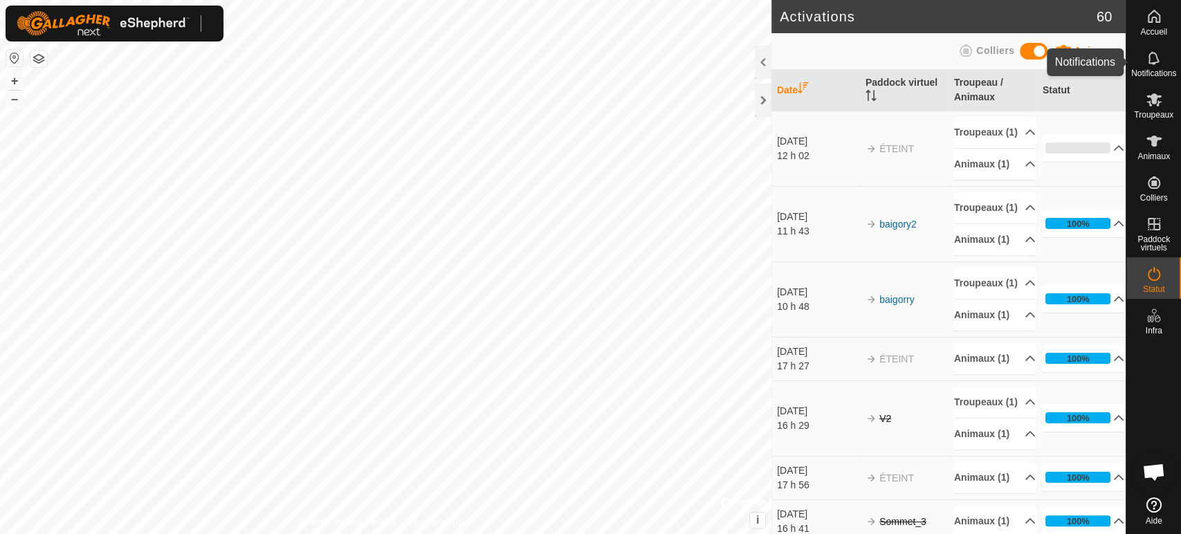
click at [1146, 55] on icon at bounding box center [1154, 58] width 17 height 17
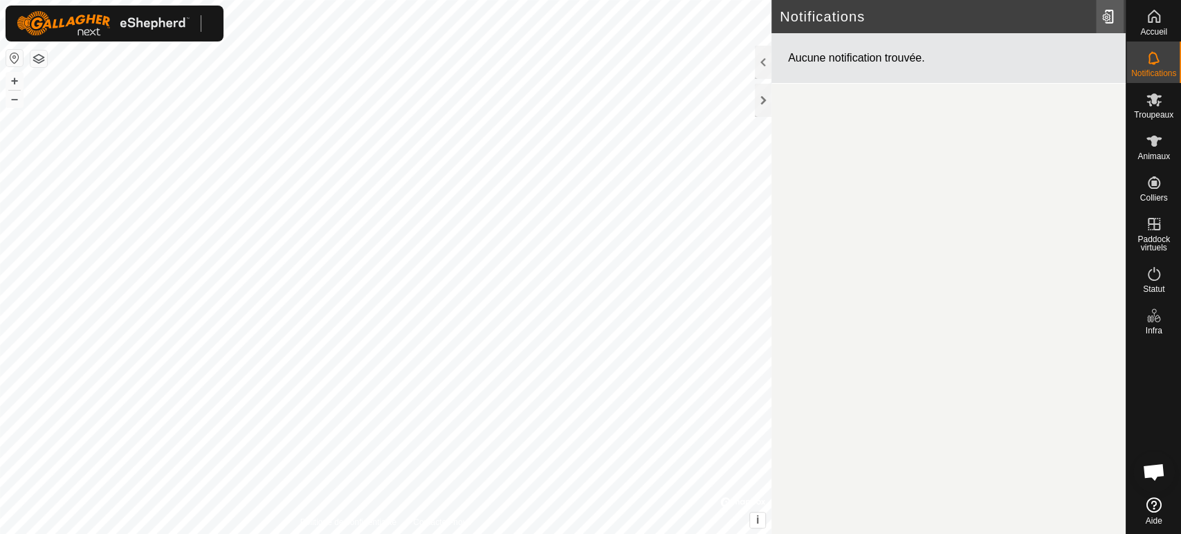
click at [1116, 16] on div at bounding box center [1110, 16] width 28 height 39
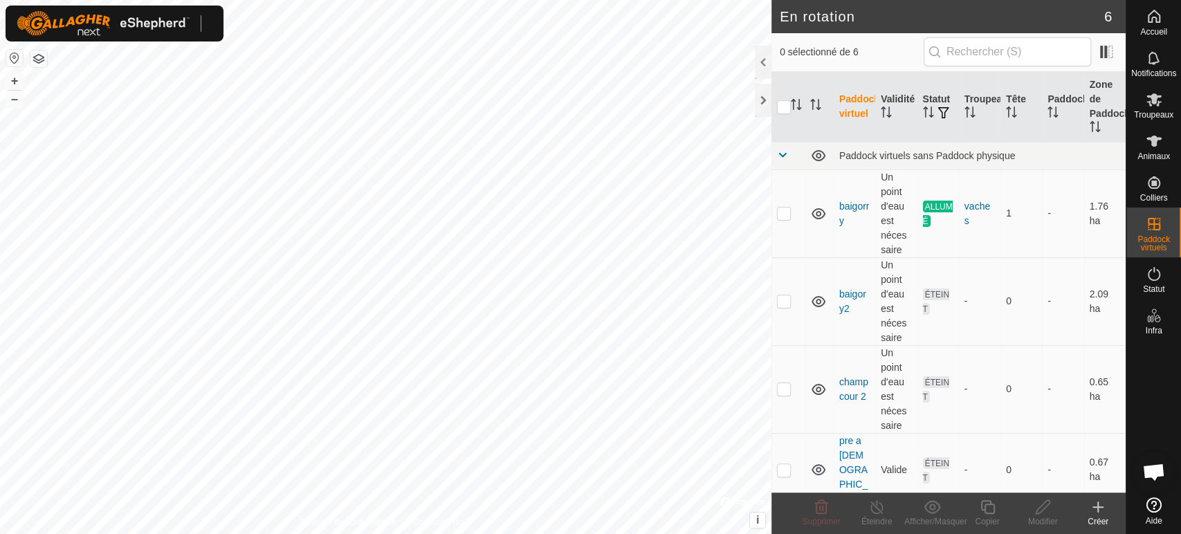
click at [1101, 509] on icon at bounding box center [1098, 507] width 17 height 17
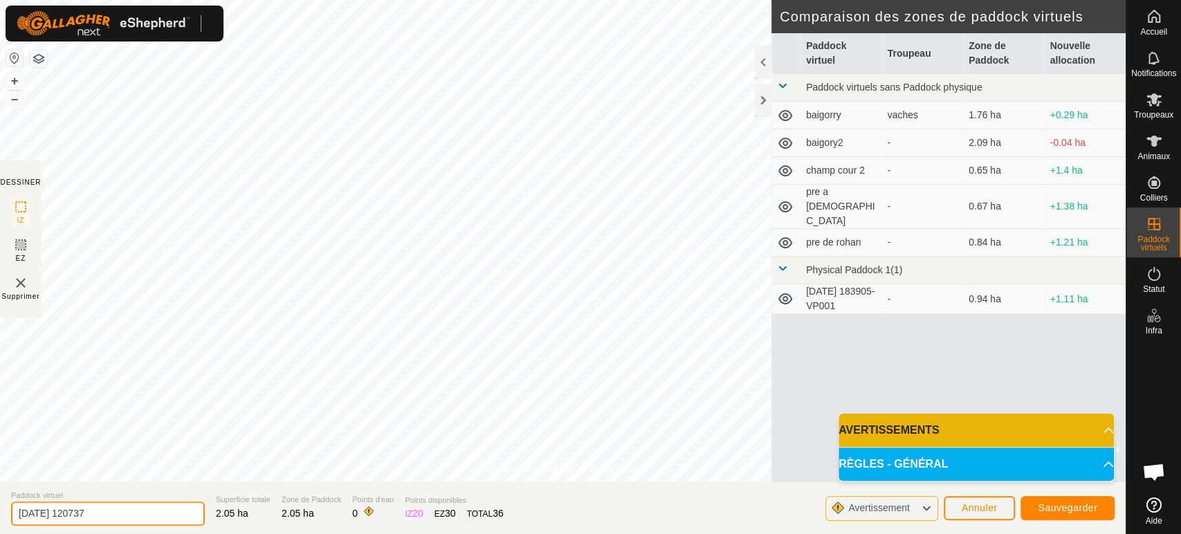
click at [147, 510] on input "[DATE] 120737" at bounding box center [108, 514] width 194 height 24
type input "2"
type input "test3"
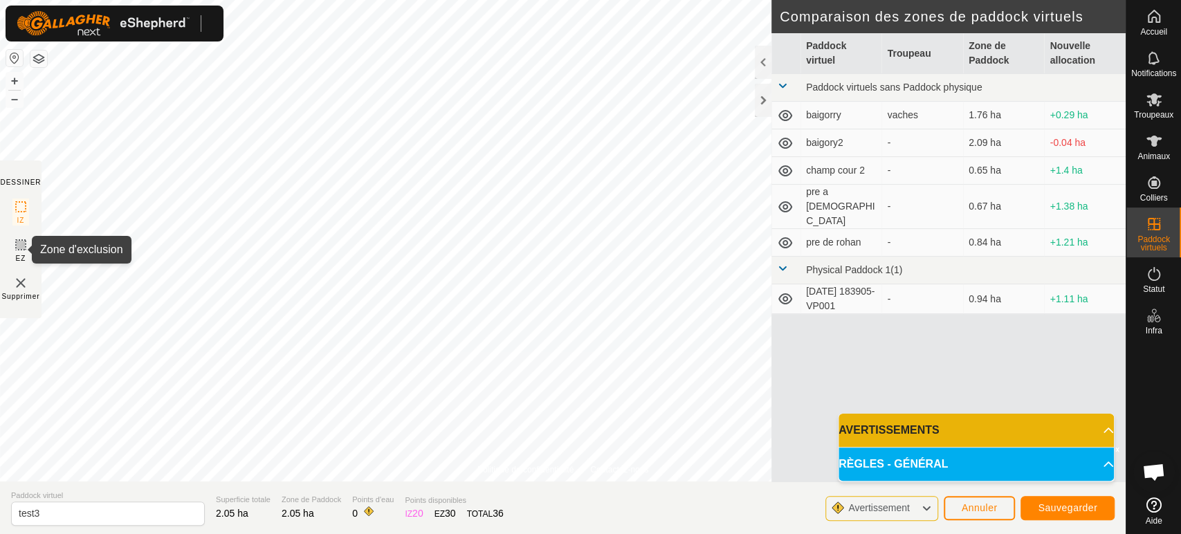
click at [13, 250] on icon at bounding box center [20, 245] width 17 height 17
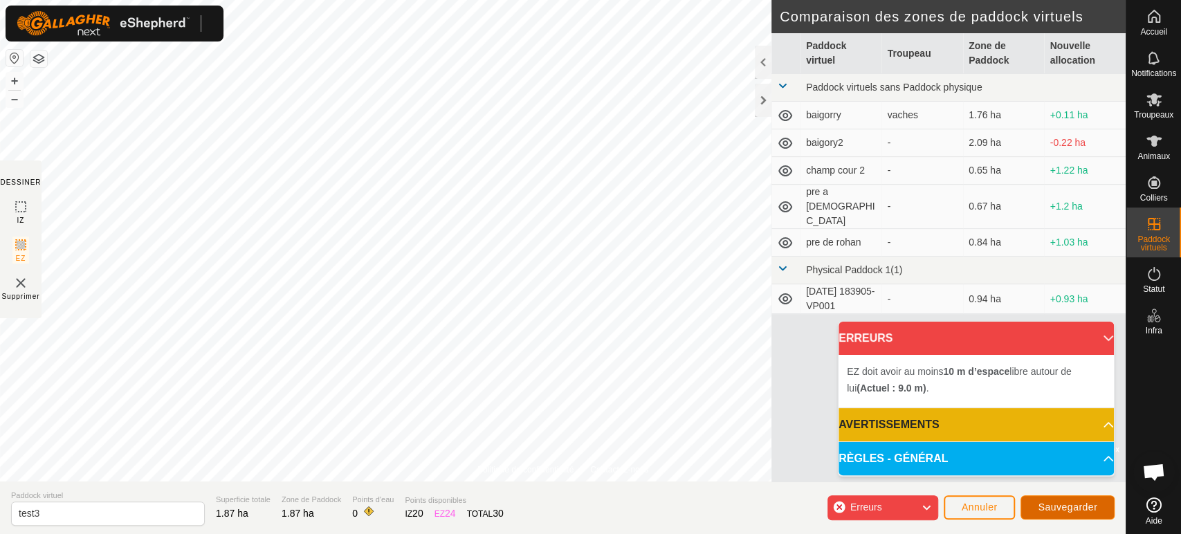
click at [1063, 508] on span "Sauvegarder" at bounding box center [1067, 507] width 59 height 11
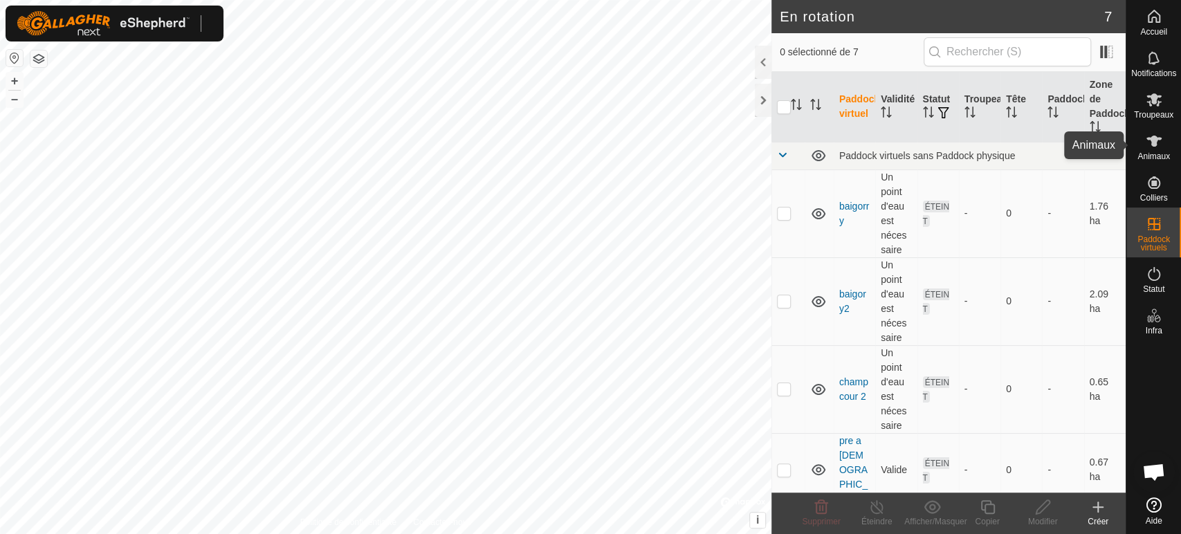
click at [1147, 148] on icon at bounding box center [1154, 141] width 17 height 17
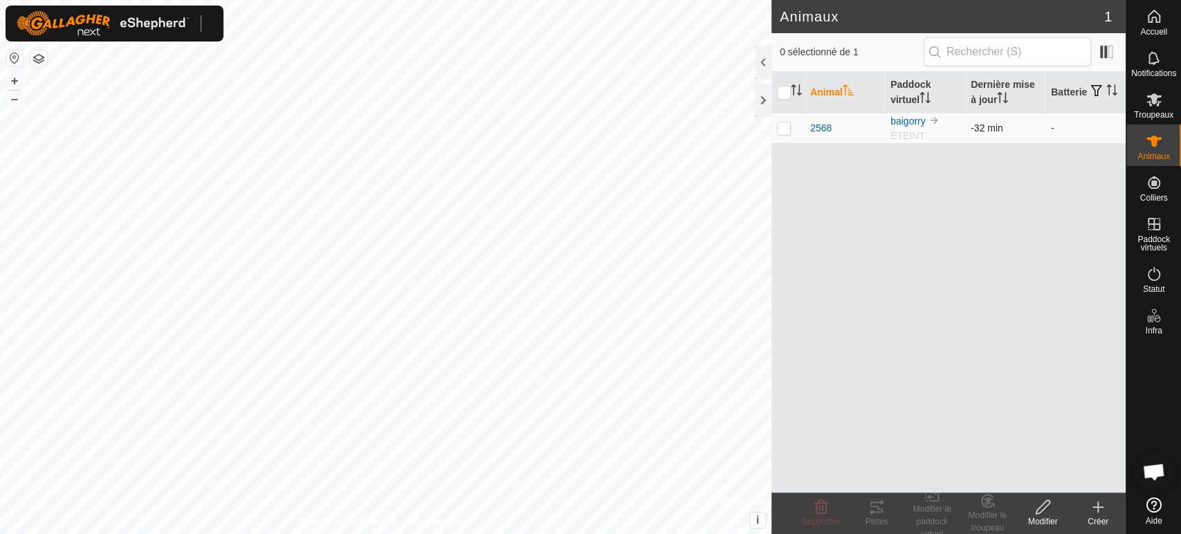
click at [793, 125] on td at bounding box center [787, 128] width 33 height 30
checkbox input "true"
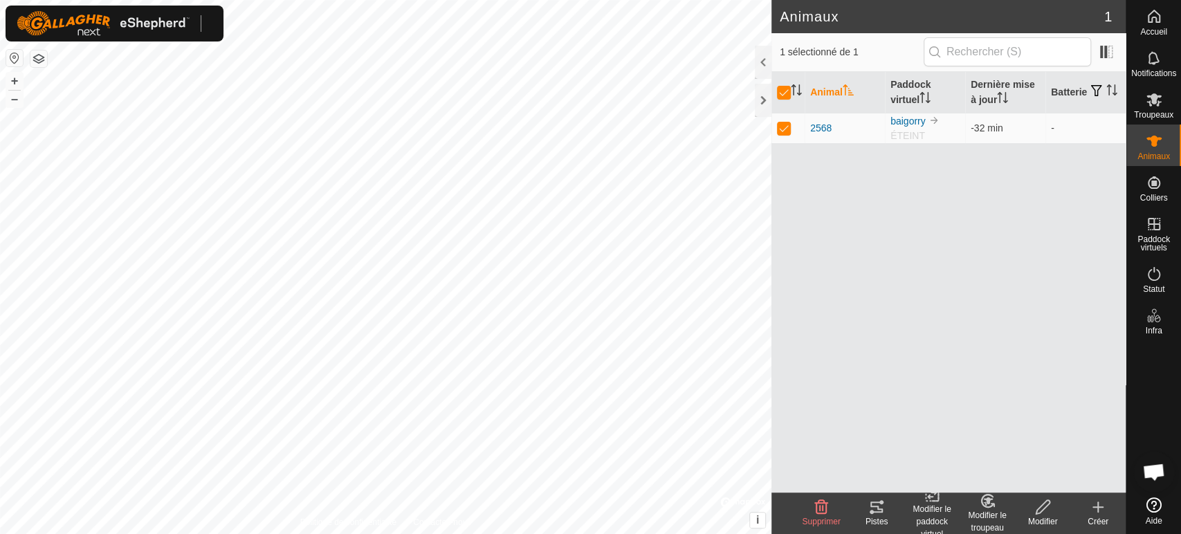
click at [878, 508] on icon at bounding box center [876, 507] width 12 height 11
